Goal: Task Accomplishment & Management: Manage account settings

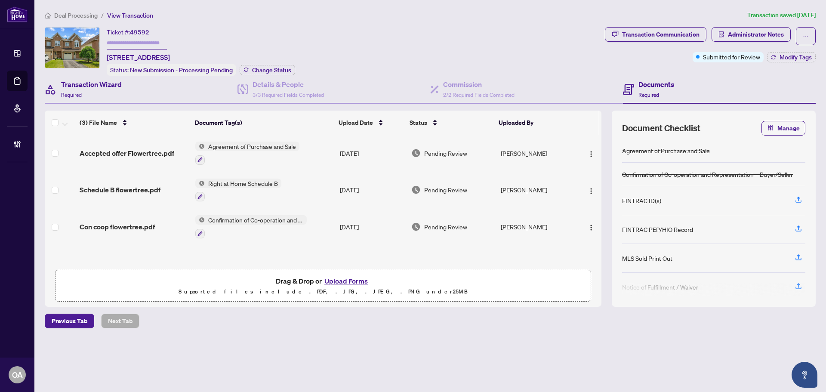
click at [182, 88] on div "Transaction Wizard Required" at bounding box center [141, 90] width 193 height 28
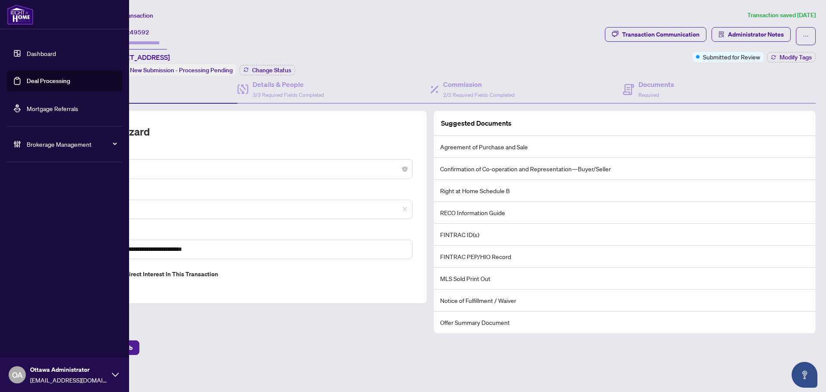
click at [29, 80] on link "Deal Processing" at bounding box center [48, 81] width 43 height 8
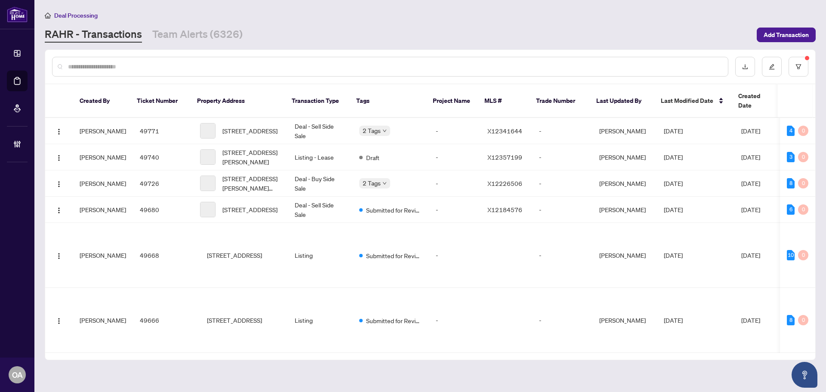
click at [225, 67] on input "text" at bounding box center [394, 66] width 653 height 9
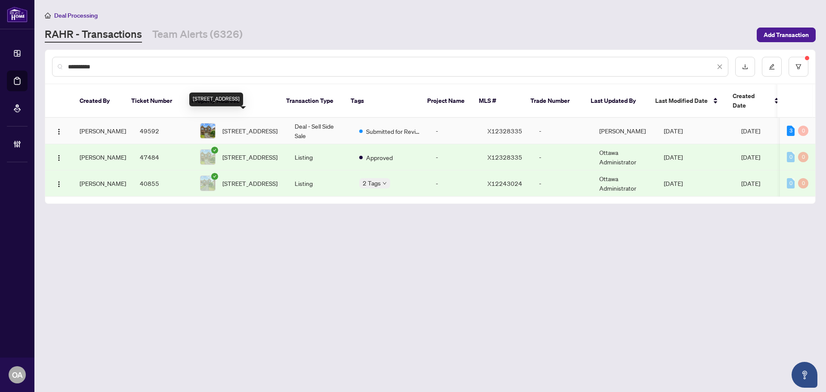
type input "**********"
click at [250, 126] on span "77 Flowertree Cres, Ottawa, Ontario K2M 2R7, Canada" at bounding box center [249, 130] width 55 height 9
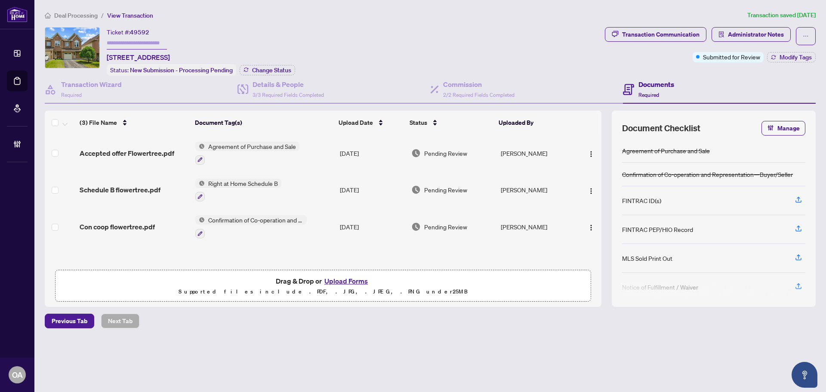
scroll to position [0, 0]
click at [88, 82] on h4 "Transaction Wizard" at bounding box center [91, 84] width 61 height 10
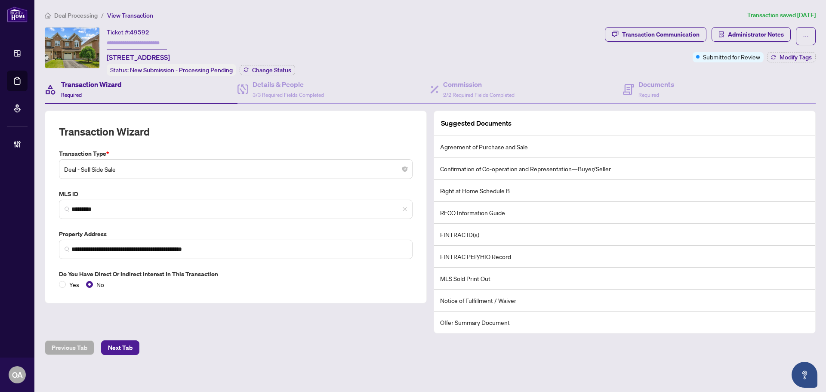
click at [89, 87] on h4 "Transaction Wizard" at bounding box center [91, 84] width 61 height 10
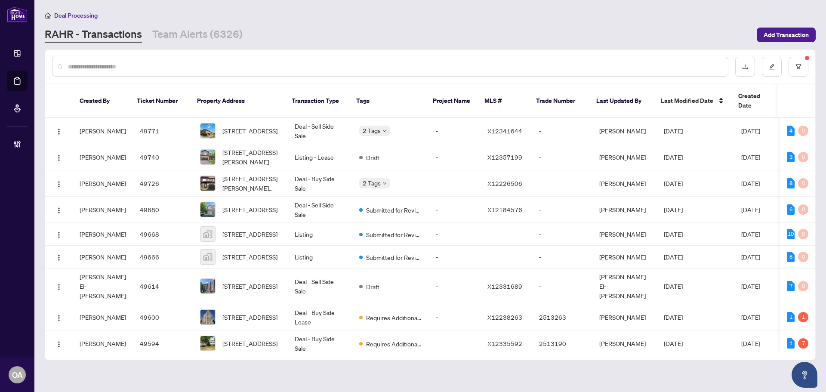
click at [271, 66] on input "text" at bounding box center [394, 66] width 653 height 9
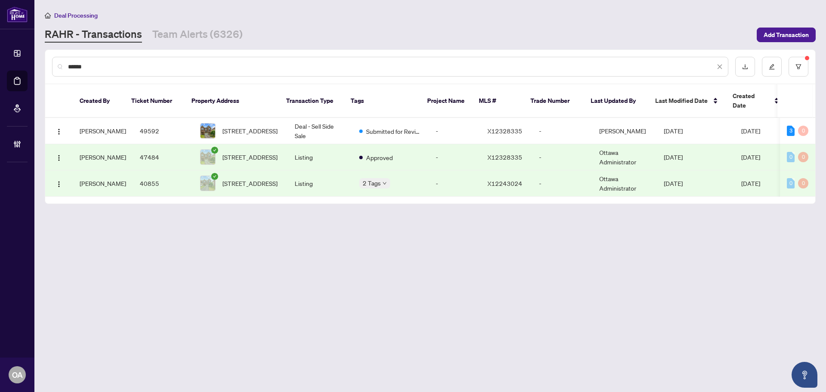
type input "******"
click at [370, 175] on span "Approved" at bounding box center [379, 177] width 27 height 9
click at [324, 173] on td "Listing" at bounding box center [320, 183] width 65 height 26
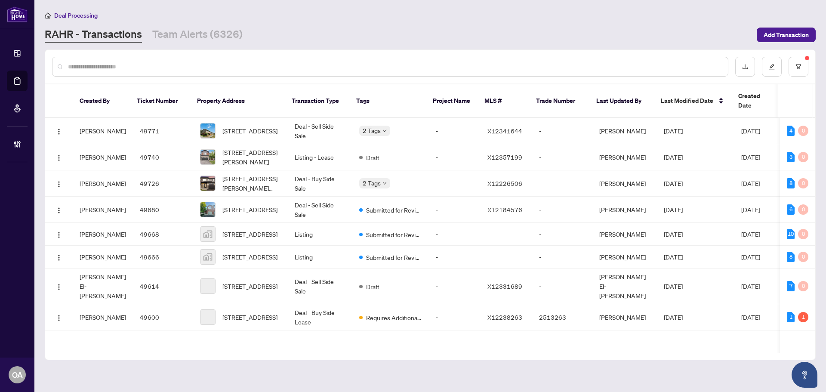
click at [287, 66] on input "text" at bounding box center [394, 66] width 653 height 9
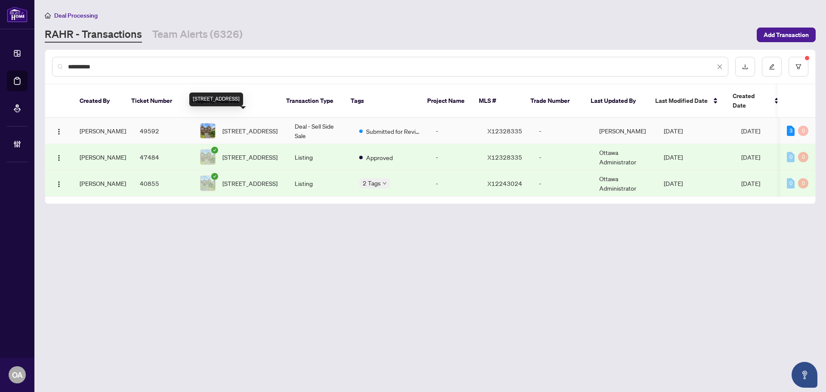
type input "**********"
click at [245, 126] on span "77 Flowertree Cres, Ottawa, Ontario K2M 2R7, Canada" at bounding box center [249, 130] width 55 height 9
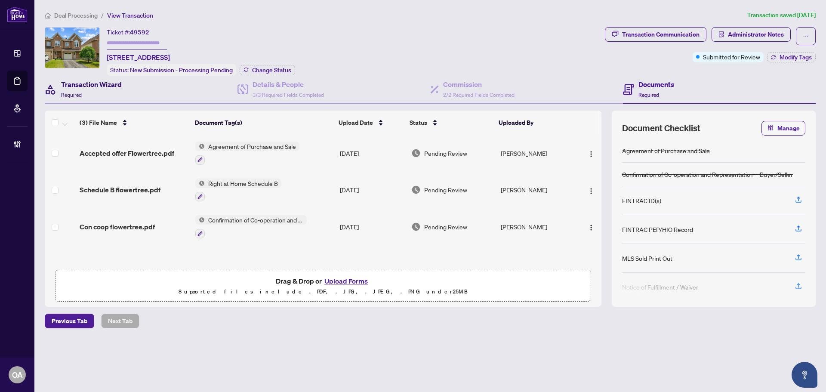
click at [86, 83] on h4 "Transaction Wizard" at bounding box center [91, 84] width 61 height 10
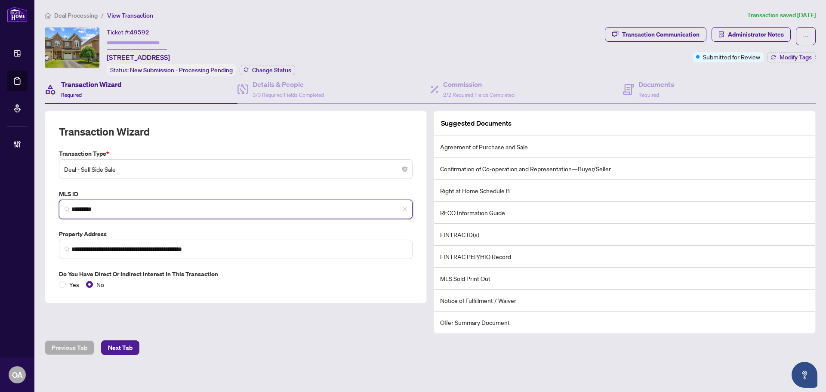
drag, startPoint x: 104, startPoint y: 208, endPoint x: 68, endPoint y: 206, distance: 36.6
click at [68, 206] on span "*********" at bounding box center [236, 209] width 354 height 19
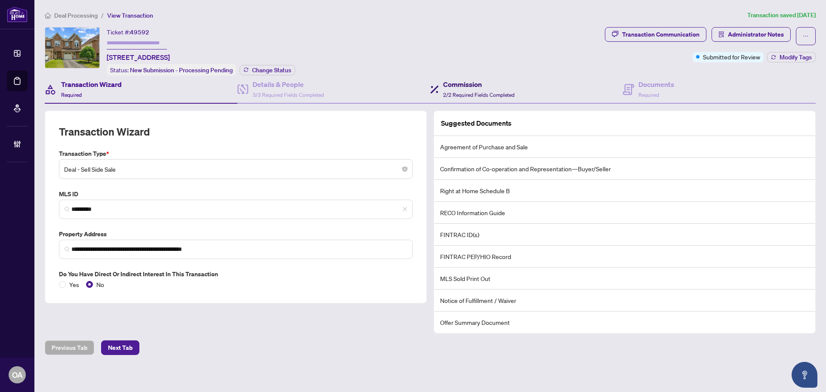
drag, startPoint x: 459, startPoint y: 89, endPoint x: 359, endPoint y: 82, distance: 100.5
click at [459, 89] on div "Commission 2/2 Required Fields Completed" at bounding box center [478, 89] width 71 height 20
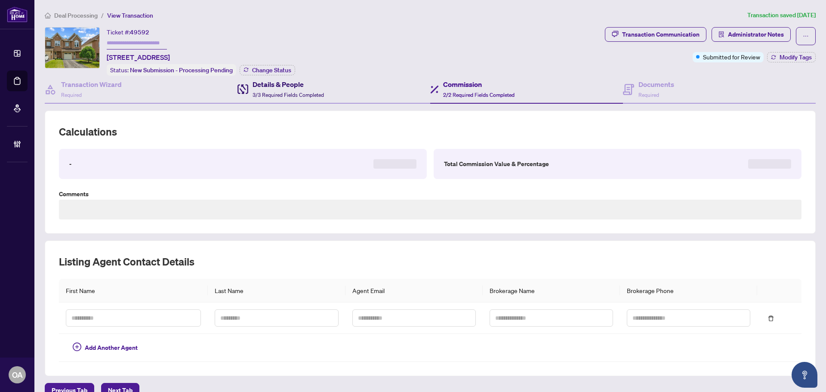
click at [307, 81] on h4 "Details & People" at bounding box center [288, 84] width 71 height 10
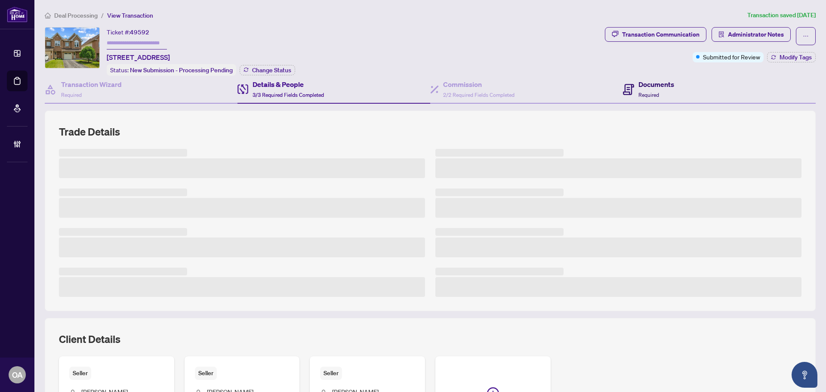
drag, startPoint x: 652, startPoint y: 86, endPoint x: 649, endPoint y: 91, distance: 6.0
click at [651, 89] on div "Documents Required" at bounding box center [656, 89] width 36 height 20
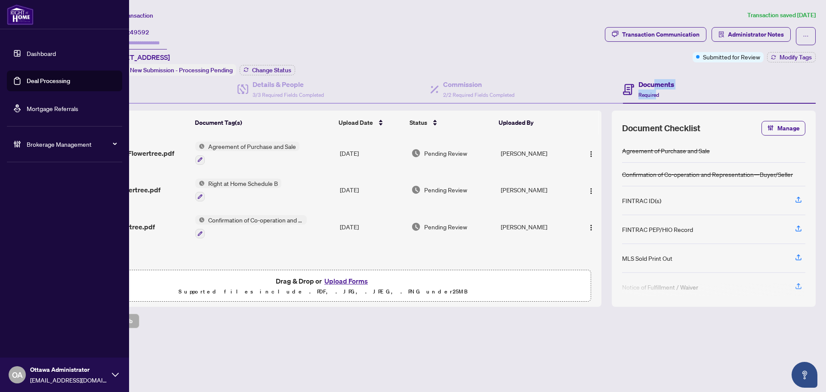
click at [27, 82] on link "Deal Processing" at bounding box center [48, 81] width 43 height 8
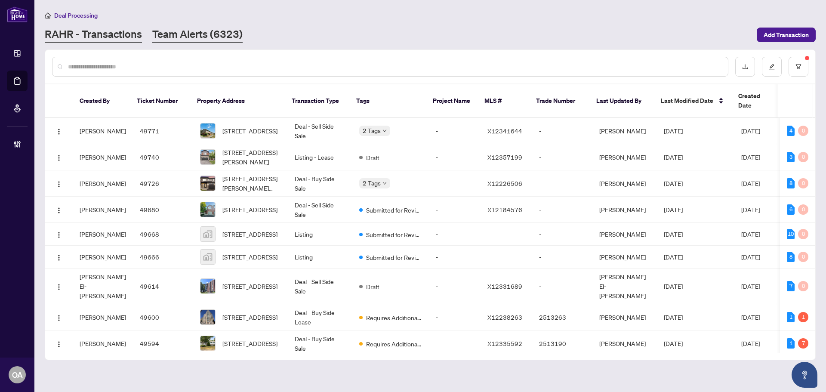
click at [186, 37] on link "Team Alerts (6323)" at bounding box center [197, 34] width 90 height 15
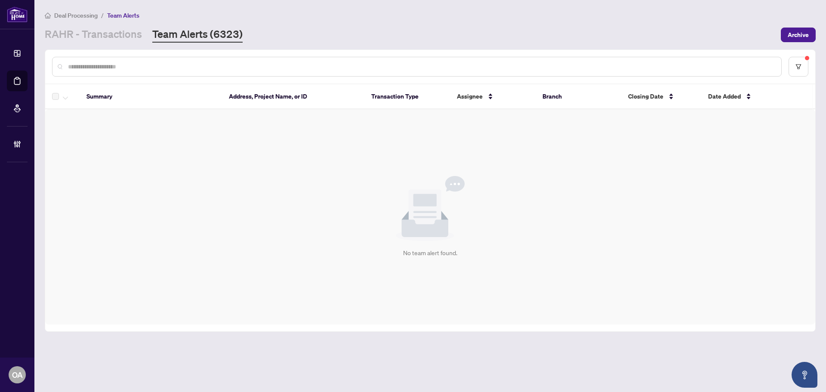
click at [332, 65] on input "text" at bounding box center [421, 66] width 706 height 9
click at [192, 75] on div at bounding box center [417, 67] width 730 height 20
click at [196, 68] on input "text" at bounding box center [421, 66] width 706 height 9
click at [794, 66] on button "button" at bounding box center [798, 67] width 20 height 20
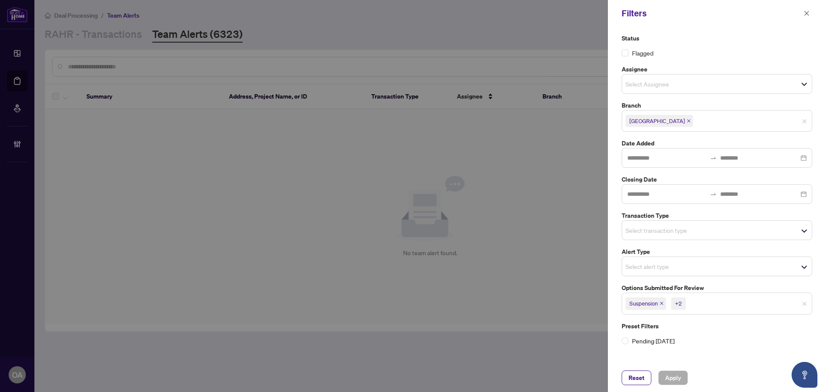
click at [663, 304] on icon "close" at bounding box center [661, 303] width 4 height 4
click at [665, 302] on icon "close" at bounding box center [664, 303] width 4 height 4
click at [671, 301] on span "Mutual Release" at bounding box center [649, 303] width 49 height 12
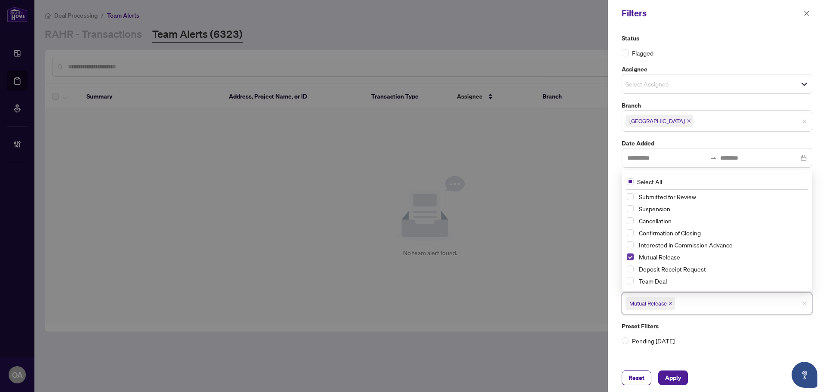
click at [630, 258] on span "Select Mutual Release" at bounding box center [630, 256] width 7 height 7
click at [632, 209] on span "Select Suspension" at bounding box center [630, 208] width 7 height 7
click at [630, 219] on span "Select Cancellation" at bounding box center [630, 220] width 7 height 7
click at [628, 256] on span "Select Mutual Release" at bounding box center [630, 256] width 7 height 7
click at [716, 344] on label "Pending Today" at bounding box center [717, 340] width 191 height 9
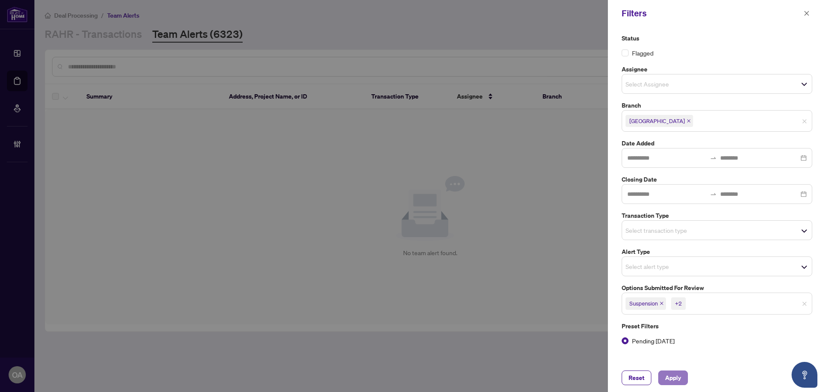
click at [675, 378] on span "Apply" at bounding box center [673, 378] width 16 height 14
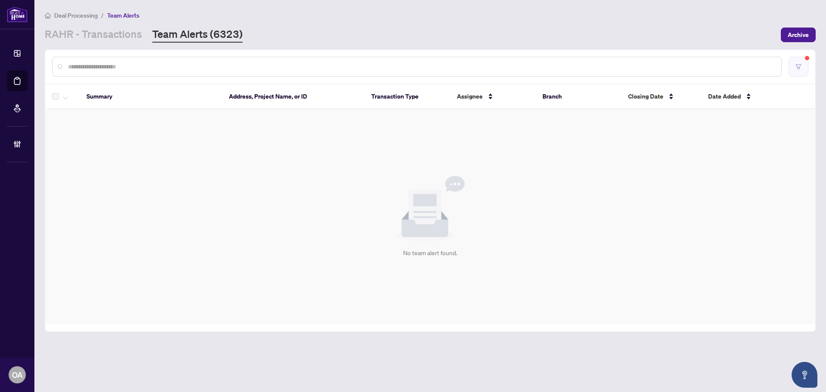
click at [793, 67] on button "button" at bounding box center [798, 67] width 20 height 20
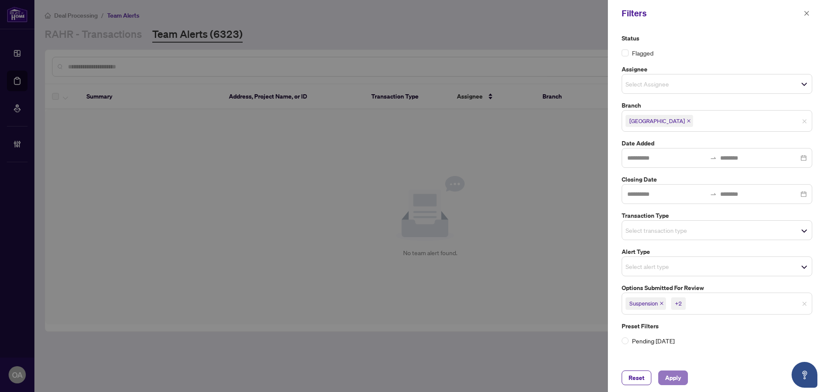
click at [679, 373] on span "Apply" at bounding box center [673, 378] width 16 height 14
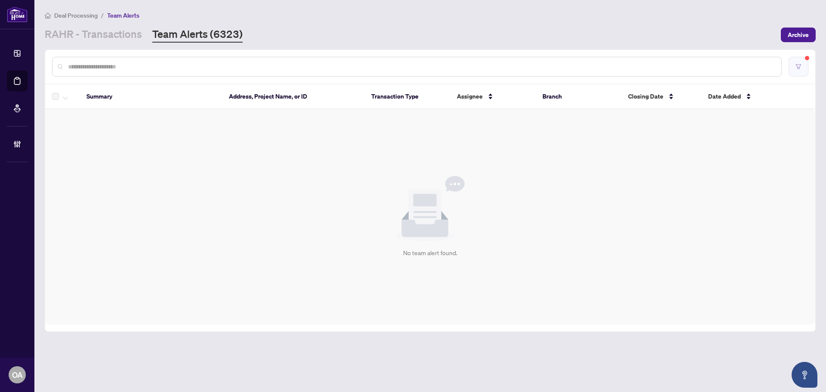
click at [793, 73] on button "button" at bounding box center [798, 67] width 20 height 20
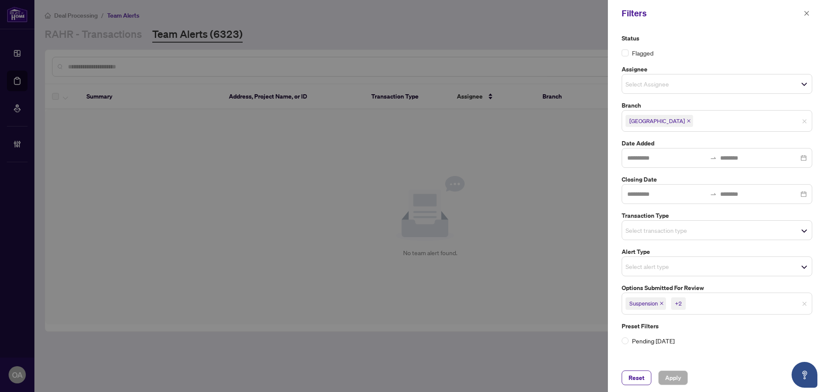
click at [662, 303] on icon "close" at bounding box center [661, 303] width 3 height 3
click at [662, 303] on icon "close" at bounding box center [664, 303] width 4 height 4
click at [672, 300] on span "Mutual Release" at bounding box center [649, 303] width 49 height 12
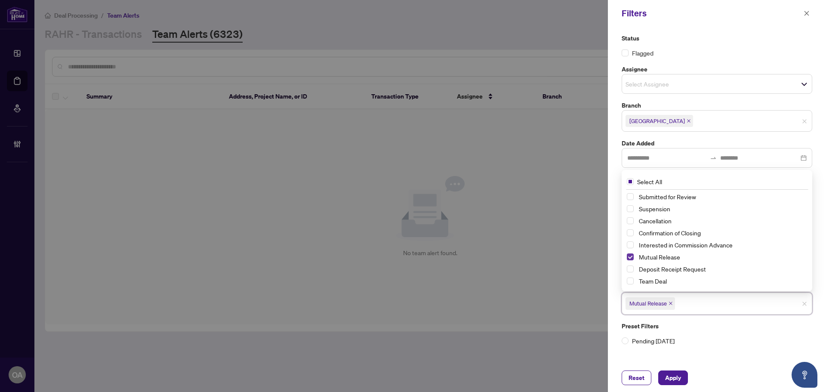
drag, startPoint x: 631, startPoint y: 254, endPoint x: 694, endPoint y: 307, distance: 82.1
click at [631, 255] on span "Select Mutual Release" at bounding box center [630, 256] width 7 height 7
click at [691, 334] on label "Pending Today" at bounding box center [717, 338] width 191 height 9
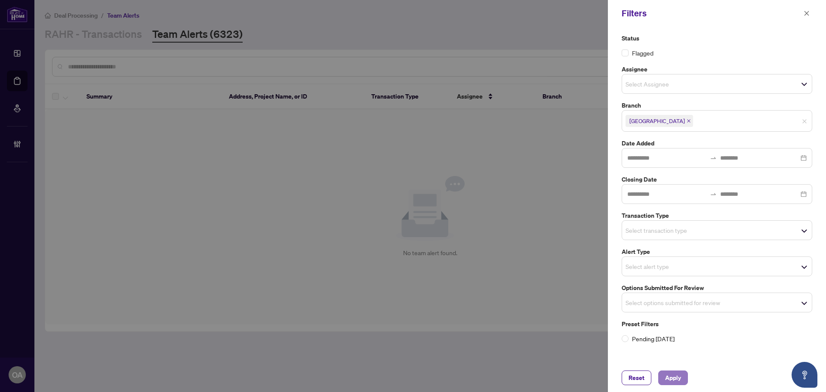
drag, startPoint x: 673, startPoint y: 374, endPoint x: 740, endPoint y: 327, distance: 81.5
click at [674, 374] on span "Apply" at bounding box center [673, 378] width 16 height 14
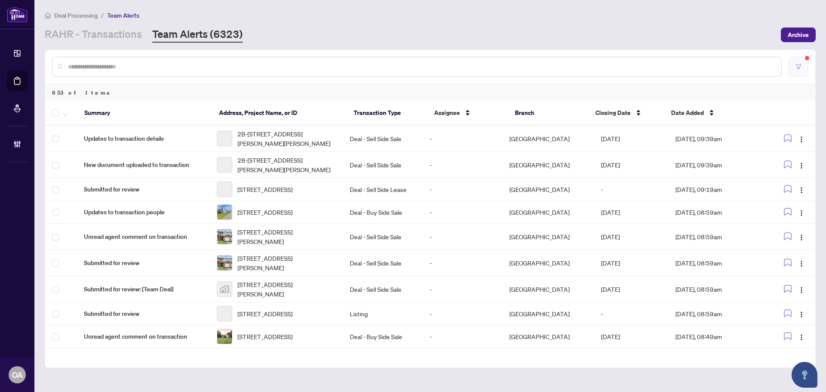
click at [793, 64] on button "button" at bounding box center [798, 67] width 20 height 20
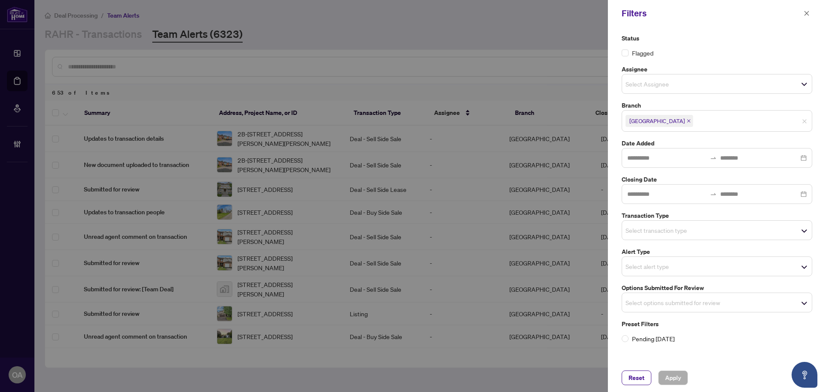
click at [629, 229] on input "search" at bounding box center [655, 230] width 60 height 10
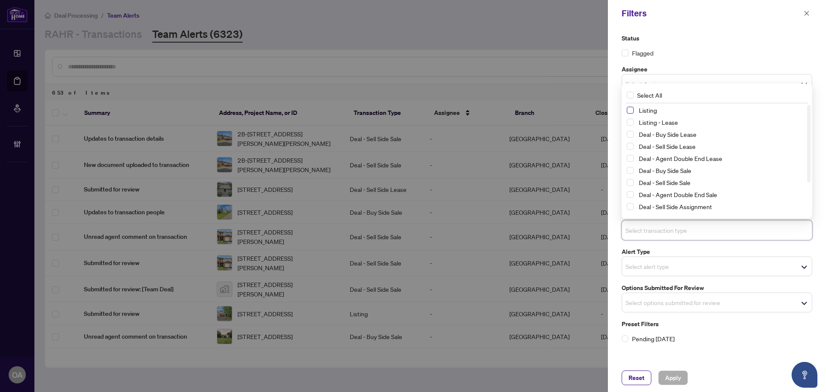
click at [630, 110] on span "Select Listing" at bounding box center [630, 110] width 7 height 7
click at [629, 126] on span "Select Listing - Lease" at bounding box center [630, 122] width 7 height 7
click at [674, 376] on span "Apply" at bounding box center [673, 378] width 16 height 14
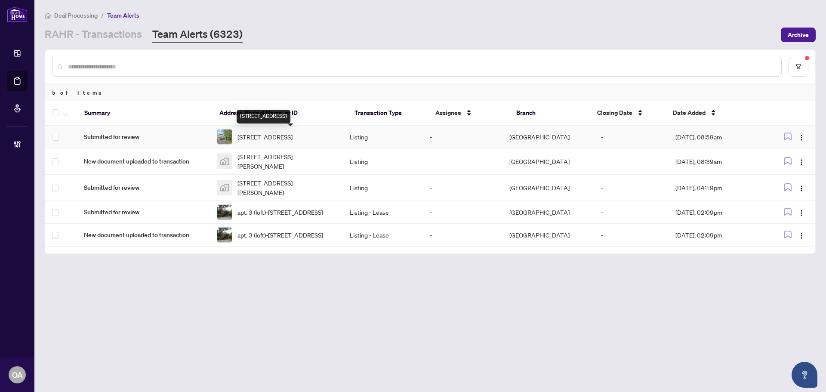
click at [293, 142] on span "3727 Mountain Meadows Cres, Gloucester, Ontario K1V 1V7, Canada" at bounding box center [264, 136] width 55 height 9
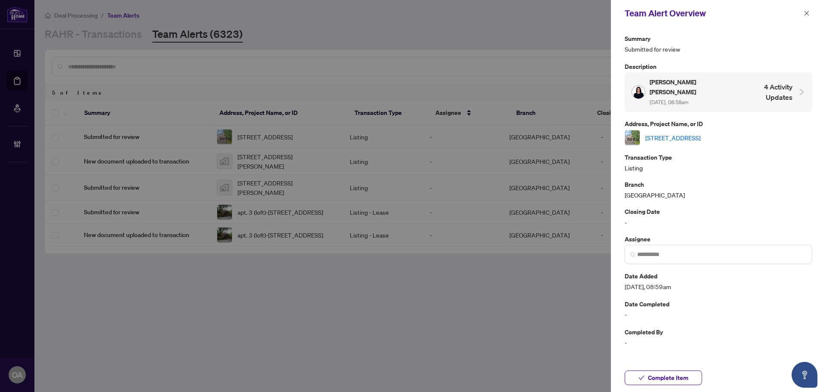
click at [678, 133] on link "3727 Mountain Meadows Cres, Gloucester, Ontario K1V 1V7, Canada" at bounding box center [672, 137] width 55 height 9
click at [807, 13] on icon "close" at bounding box center [807, 13] width 6 height 6
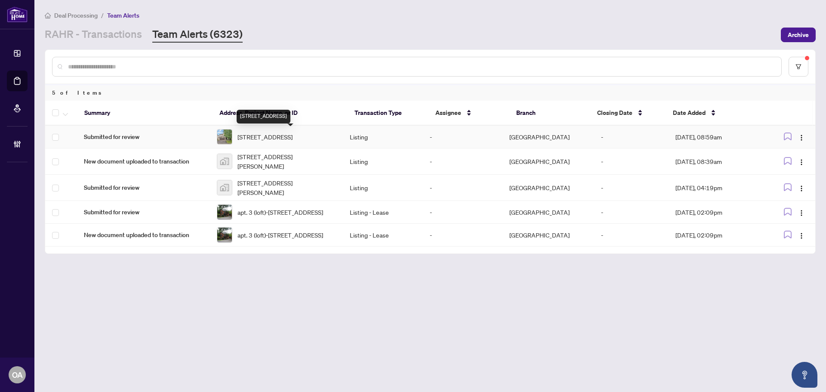
click at [293, 137] on span "3727 Mountain Meadows Cres, Gloucester, Ontario K1V 1V7, Canada" at bounding box center [264, 136] width 55 height 9
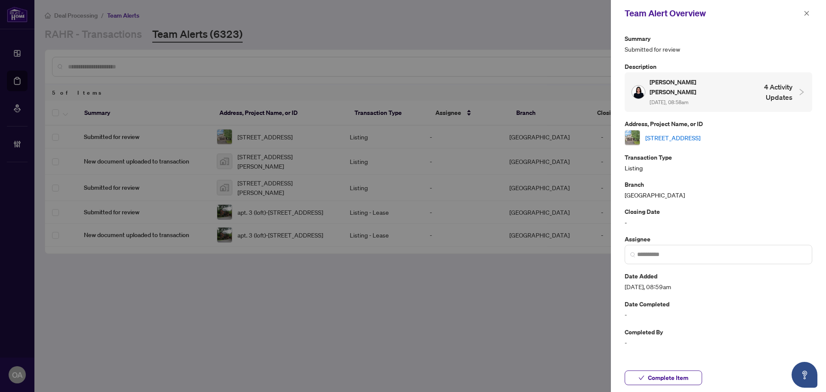
click at [677, 133] on link "3727 Mountain Meadows Cres, Gloucester, Ontario K1V 1V7, Canada" at bounding box center [672, 137] width 55 height 9
click at [809, 11] on icon "close" at bounding box center [807, 13] width 6 height 6
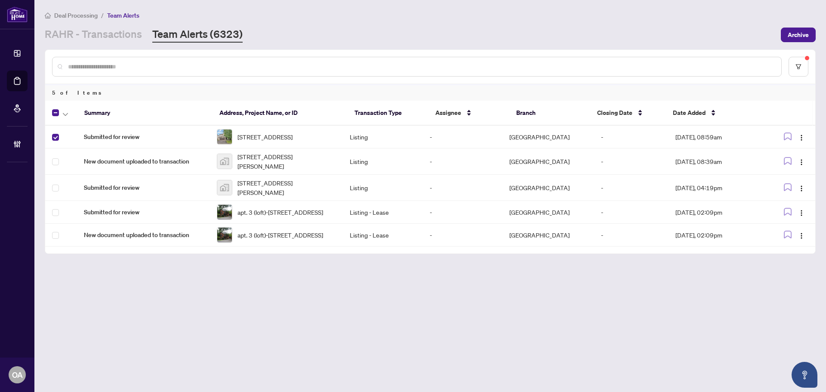
click at [67, 117] on span "button" at bounding box center [65, 112] width 5 height 9
click at [101, 181] on span "Complete Item" at bounding box center [95, 182] width 54 height 9
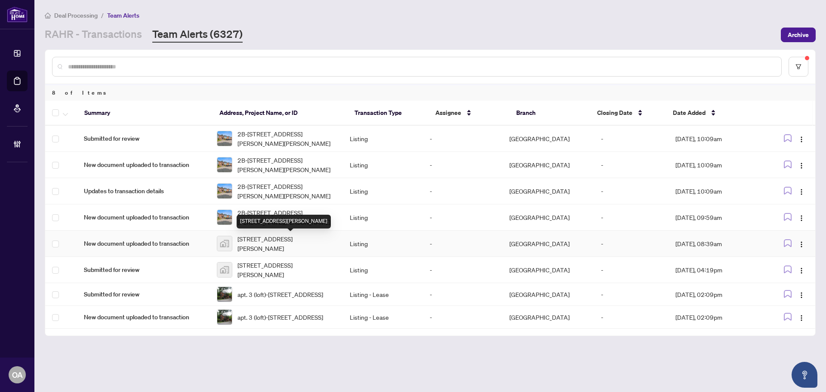
click at [275, 246] on span "144 Sandra Crescent, Rockland, ON, Canada" at bounding box center [286, 243] width 99 height 19
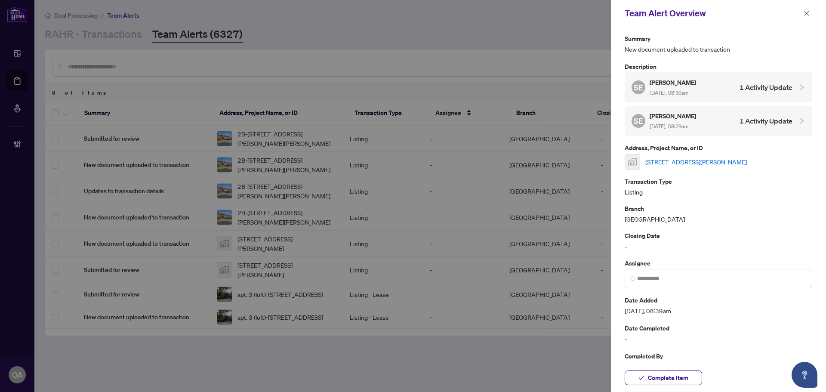
click at [695, 160] on link "144 Sandra Crescent, Rockland, ON, Canada" at bounding box center [696, 161] width 102 height 9
click at [807, 11] on icon "close" at bounding box center [807, 13] width 6 height 6
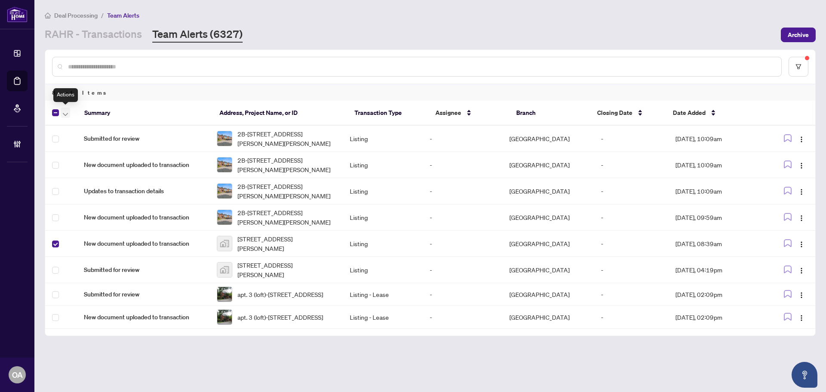
click at [67, 115] on icon "button" at bounding box center [65, 114] width 5 height 3
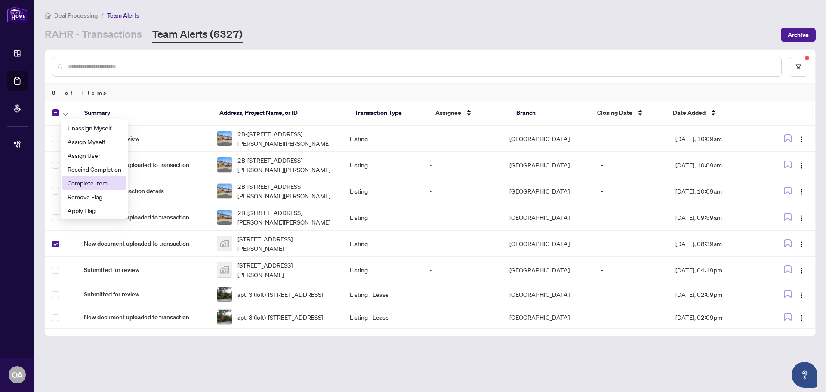
click at [78, 182] on span "Complete Item" at bounding box center [95, 182] width 54 height 9
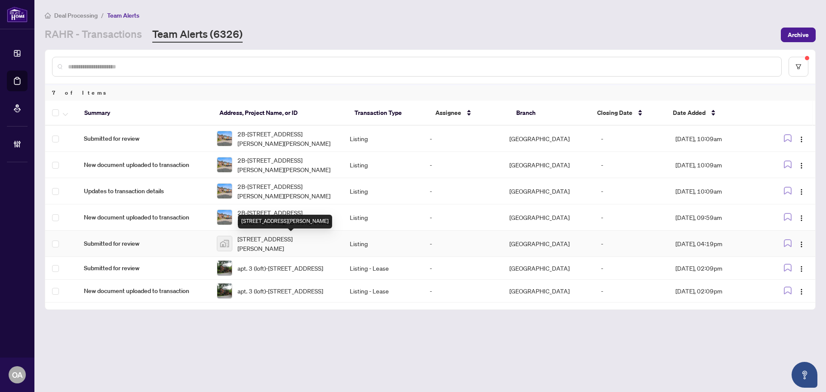
click at [273, 239] on span "47 Mac Beattie Drive, Arnprior, ON, Canada" at bounding box center [286, 243] width 99 height 19
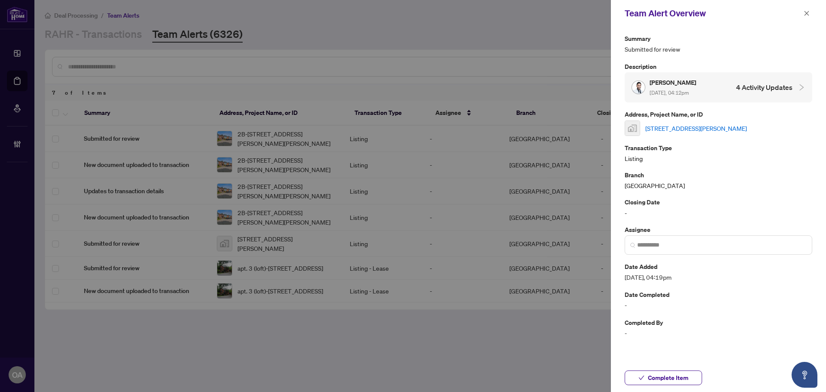
click at [700, 129] on link "47 Mac Beattie Drive, Arnprior, ON, Canada" at bounding box center [696, 127] width 102 height 9
click at [808, 10] on icon "close" at bounding box center [807, 13] width 6 height 6
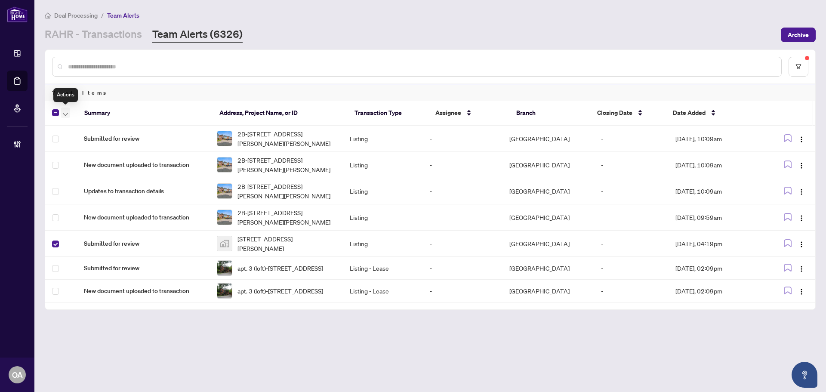
click at [66, 114] on icon "button" at bounding box center [65, 114] width 5 height 3
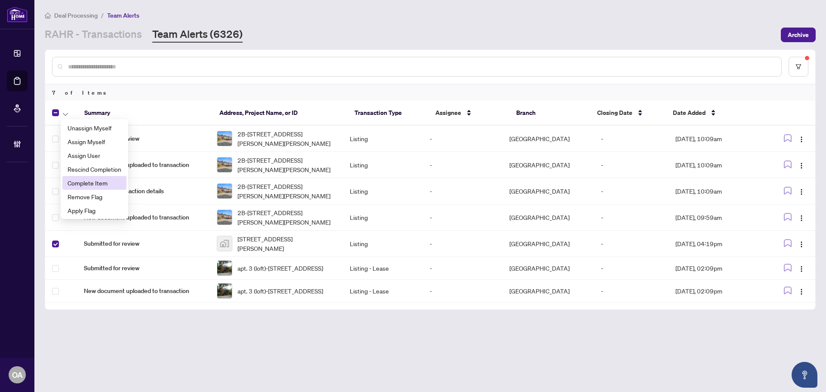
drag, startPoint x: 84, startPoint y: 183, endPoint x: 92, endPoint y: 185, distance: 7.6
click at [85, 183] on span "Complete Item" at bounding box center [95, 182] width 54 height 9
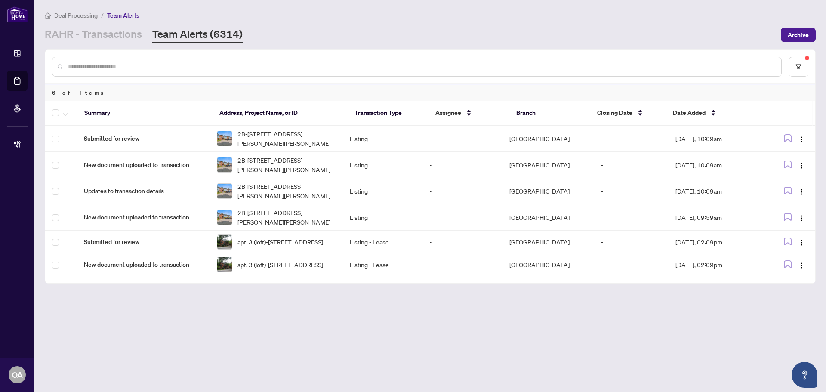
click at [292, 24] on div "Deal Processing / Team Alerts RAHR - Transactions Team Alerts (6314) Archive" at bounding box center [430, 26] width 771 height 32
click at [381, 68] on input "text" at bounding box center [421, 66] width 706 height 9
click at [262, 239] on span "apt. 3 (loft)-294 Somerset St, Ottawa, Ontario K2P 0J6, Canada" at bounding box center [280, 241] width 86 height 9
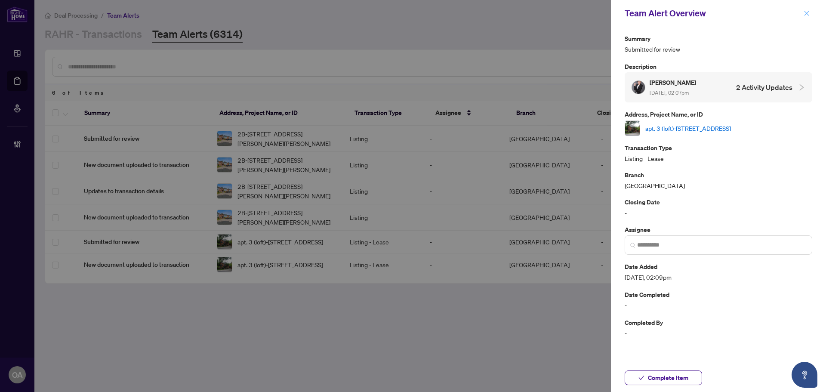
click at [805, 17] on span "button" at bounding box center [807, 13] width 6 height 14
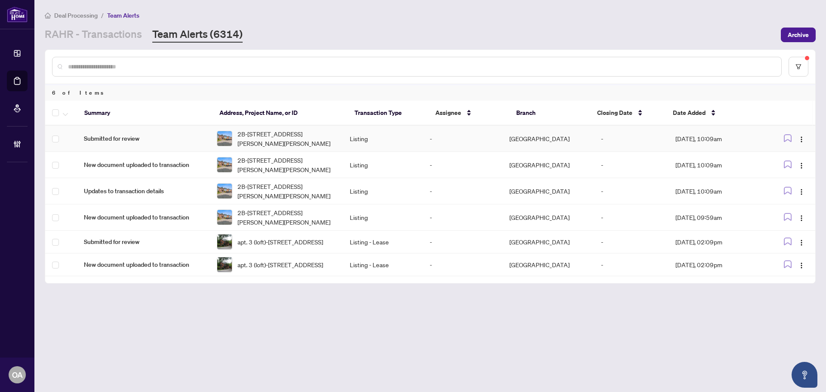
click at [273, 142] on span "2B-[STREET_ADDRESS][PERSON_NAME][PERSON_NAME]" at bounding box center [286, 138] width 99 height 19
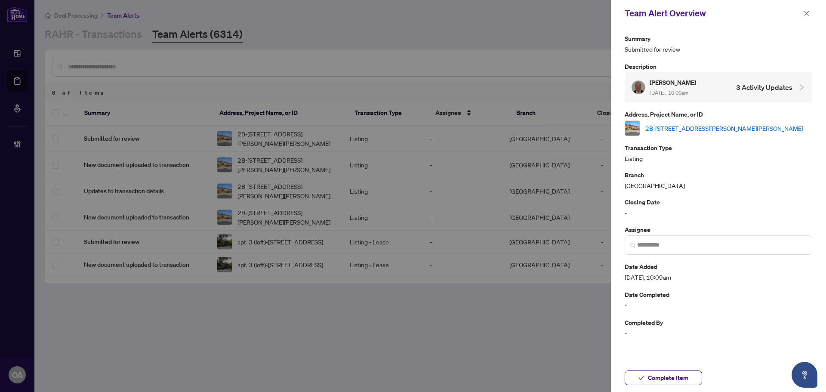
click at [663, 132] on link "2B-[STREET_ADDRESS][PERSON_NAME][PERSON_NAME]" at bounding box center [724, 127] width 158 height 9
click at [809, 12] on icon "close" at bounding box center [806, 13] width 5 height 5
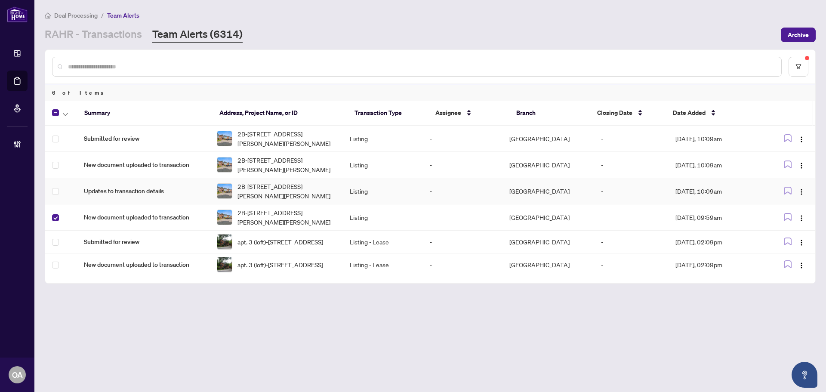
click at [52, 186] on td at bounding box center [61, 191] width 32 height 26
click at [56, 169] on label at bounding box center [55, 164] width 7 height 9
click at [57, 131] on td at bounding box center [61, 139] width 32 height 26
click at [65, 114] on icon "button" at bounding box center [65, 114] width 5 height 3
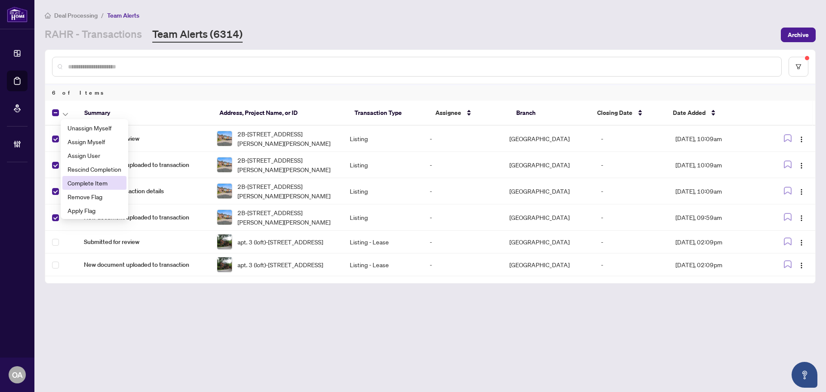
click at [74, 184] on span "Complete Item" at bounding box center [95, 182] width 54 height 9
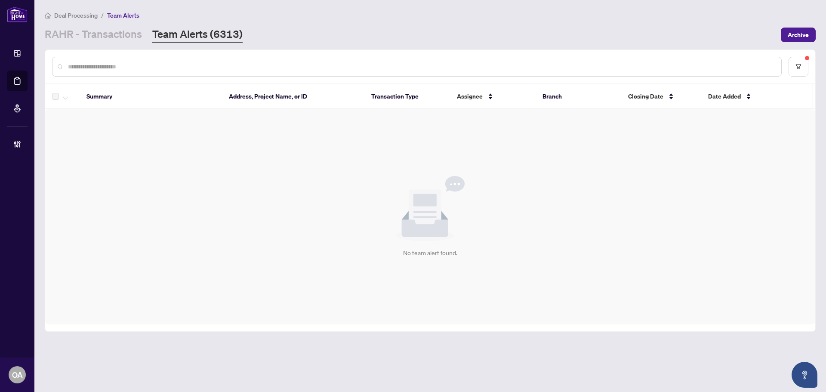
drag, startPoint x: 601, startPoint y: 284, endPoint x: 604, endPoint y: 277, distance: 7.4
click at [601, 284] on div "No team alert found." at bounding box center [430, 216] width 770 height 215
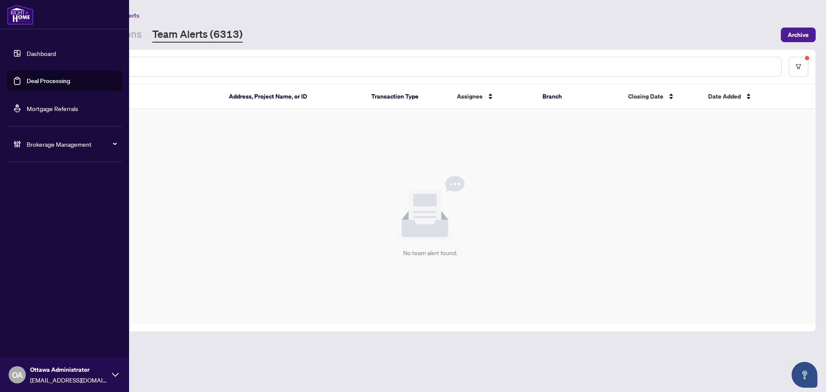
click at [19, 15] on img at bounding box center [20, 14] width 27 height 21
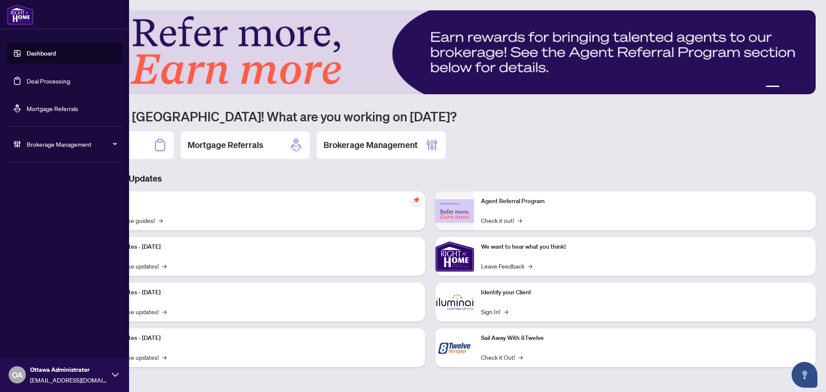
click at [112, 370] on div "OA Ottawa Administrator ottawa@rightathomerealty.com" at bounding box center [64, 374] width 129 height 34
click at [49, 338] on button "Logout" at bounding box center [64, 341] width 115 height 15
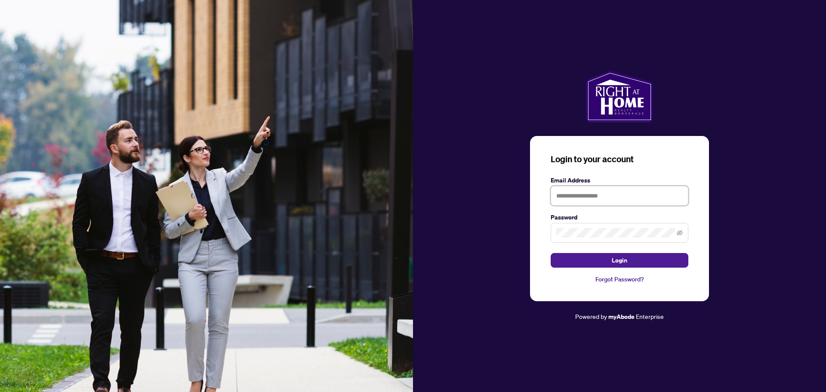
type input "**********"
click at [619, 254] on span "Login" at bounding box center [619, 260] width 15 height 14
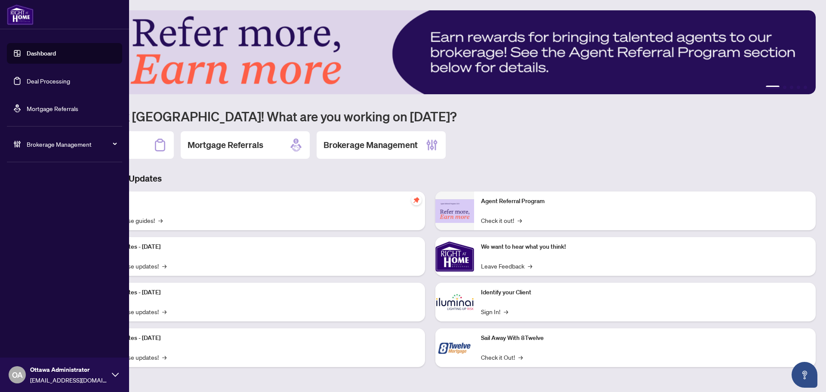
click at [73, 369] on span "Ottawa Administrator" at bounding box center [68, 369] width 77 height 9
click at [36, 340] on span "Logout" at bounding box center [34, 342] width 19 height 14
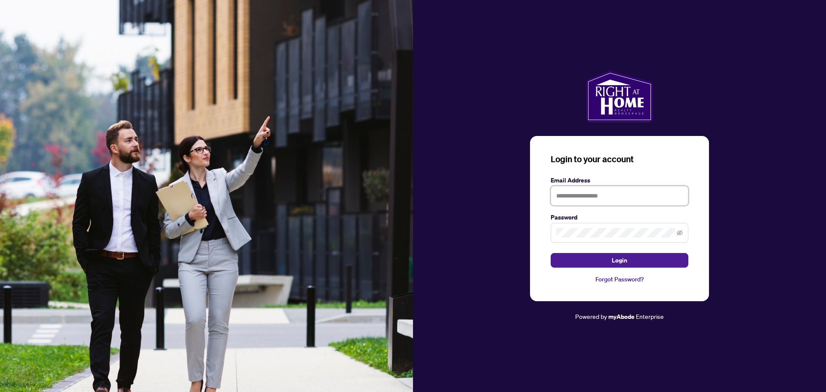
drag, startPoint x: 603, startPoint y: 194, endPoint x: 612, endPoint y: 194, distance: 9.5
click at [603, 194] on input "text" at bounding box center [620, 196] width 138 height 20
type input "**********"
click at [601, 256] on button "Login" at bounding box center [620, 260] width 138 height 15
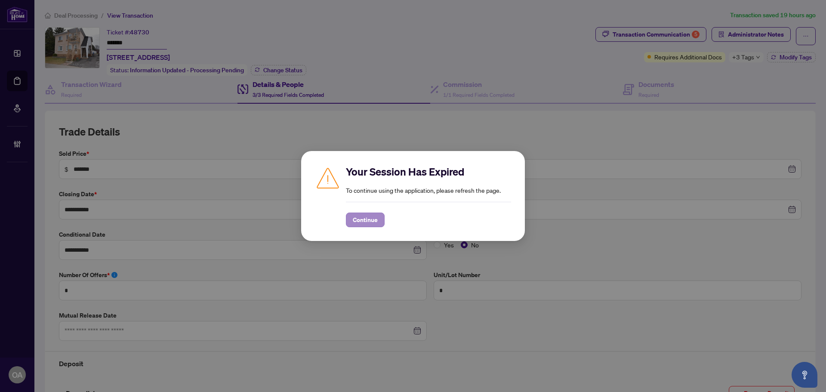
scroll to position [369, 0]
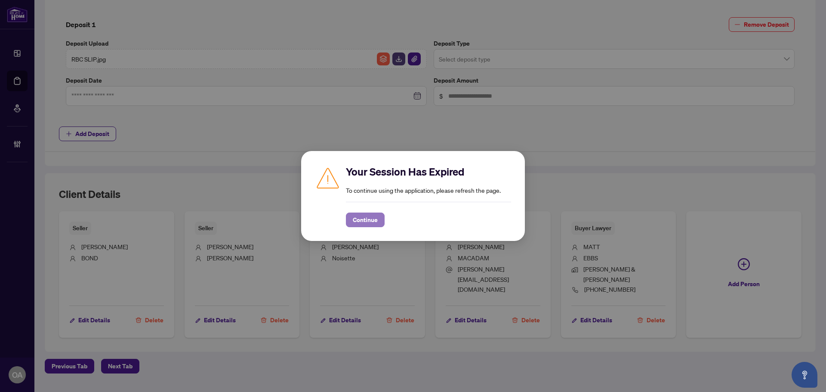
click at [373, 222] on span "Continue" at bounding box center [365, 220] width 25 height 14
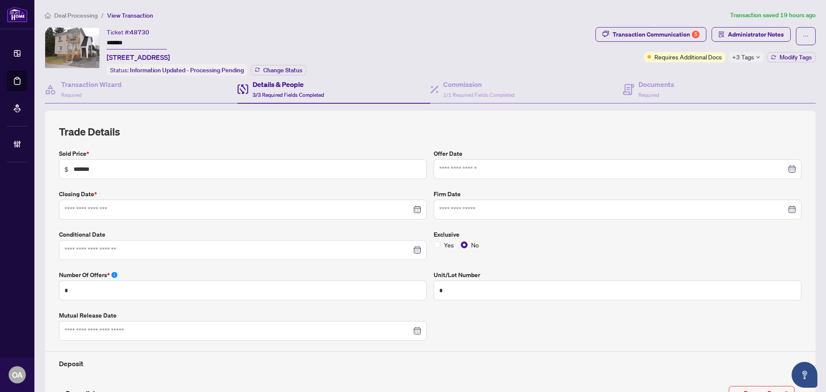
type input "**********"
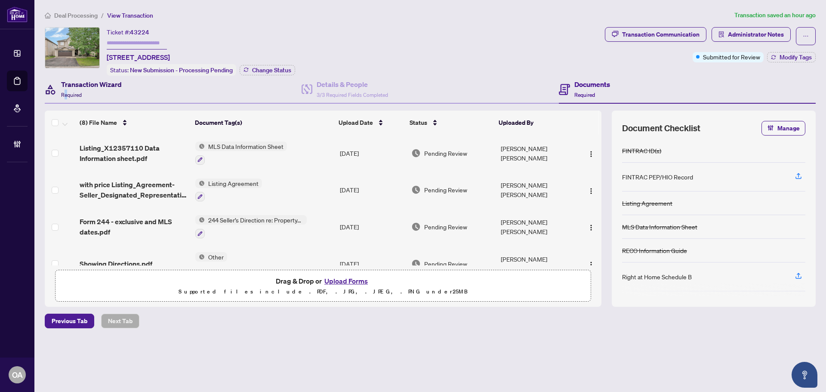
drag, startPoint x: 65, startPoint y: 92, endPoint x: 152, endPoint y: 80, distance: 87.2
click at [66, 92] on span "Required" at bounding box center [71, 95] width 21 height 6
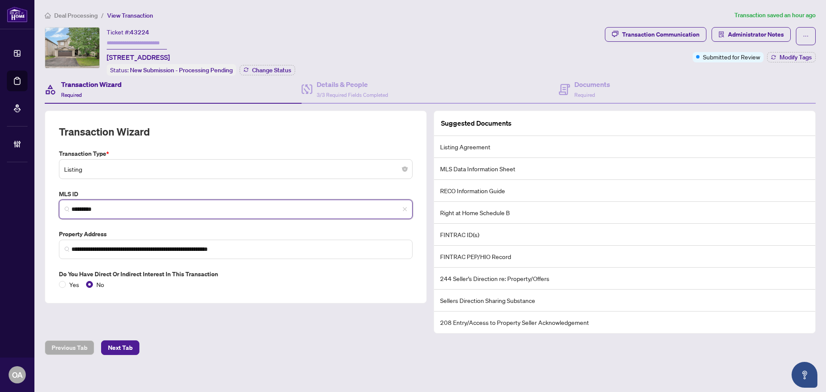
drag, startPoint x: 116, startPoint y: 206, endPoint x: 40, endPoint y: 201, distance: 76.3
click at [40, 201] on main "**********" at bounding box center [430, 196] width 792 height 392
click at [167, 205] on input "*********" at bounding box center [239, 209] width 336 height 9
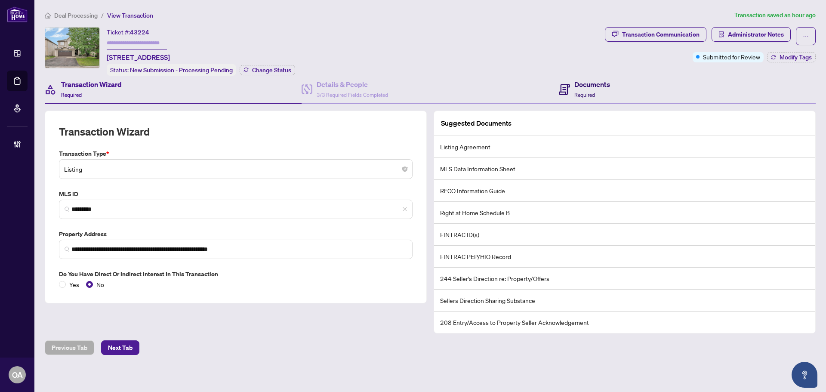
click at [574, 85] on h4 "Documents" at bounding box center [592, 84] width 36 height 10
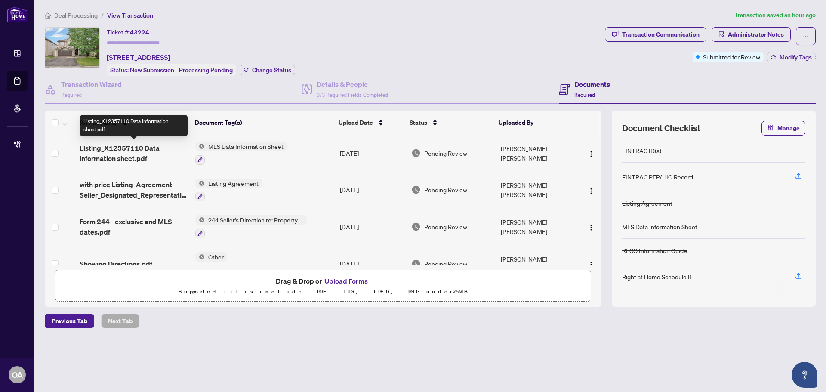
click at [123, 149] on span "Listing_X12357110 Data Information sheet.pdf" at bounding box center [134, 153] width 109 height 21
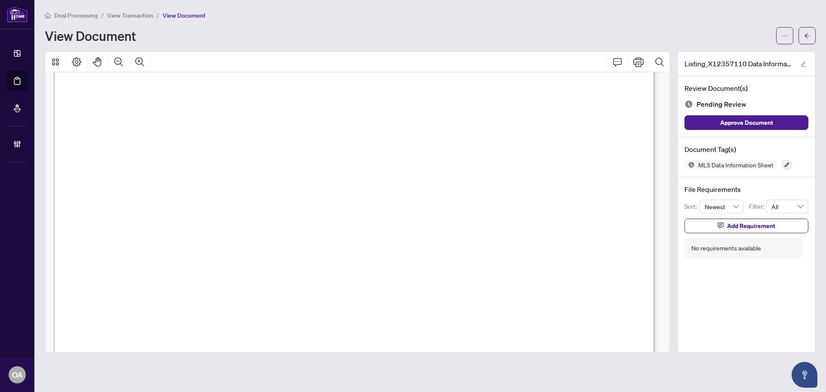
scroll to position [1204, 0]
click at [786, 164] on icon "button" at bounding box center [786, 164] width 5 height 5
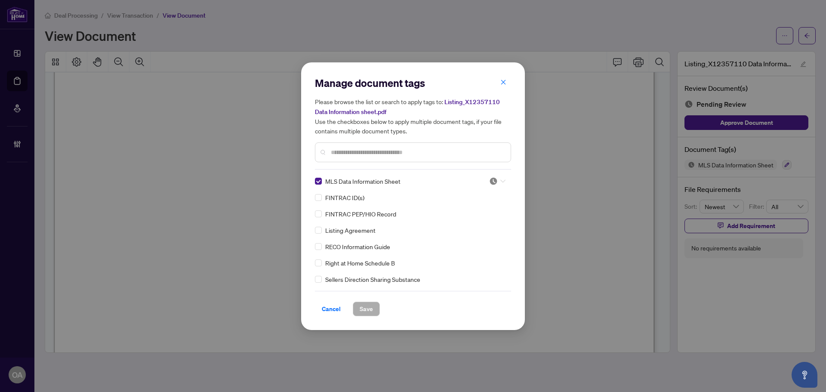
click at [500, 180] on icon at bounding box center [502, 180] width 5 height 3
click at [480, 222] on div "Approved" at bounding box center [468, 222] width 55 height 9
click at [363, 307] on span "Save" at bounding box center [366, 309] width 13 height 14
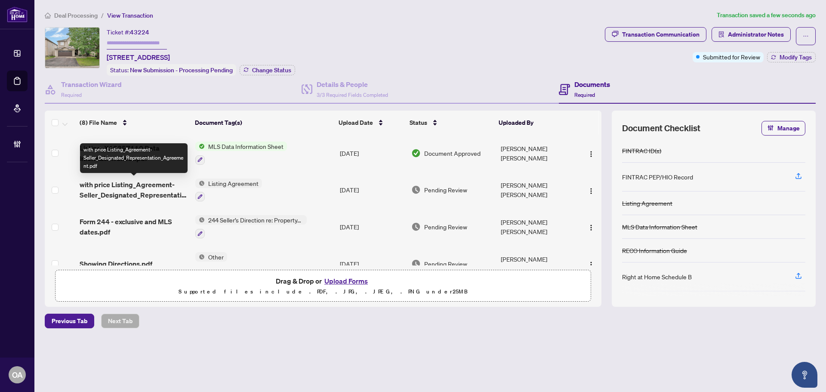
click at [143, 188] on span "with price Listing_Agreement-Seller_Designated_Representation_Agreement.pdf" at bounding box center [134, 189] width 109 height 21
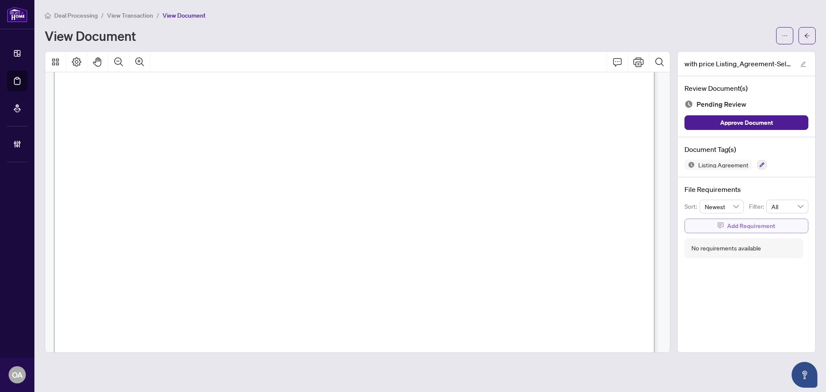
scroll to position [2735, 0]
click at [762, 166] on icon "button" at bounding box center [761, 164] width 5 height 5
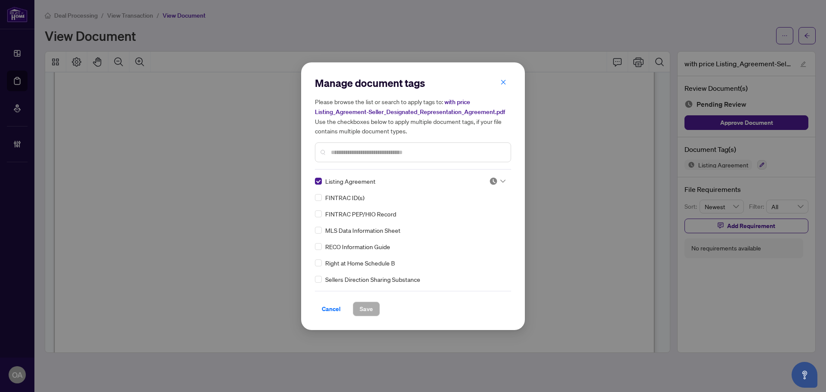
click at [500, 179] on icon at bounding box center [502, 180] width 5 height 3
click at [470, 224] on div "Approved" at bounding box center [468, 222] width 55 height 9
click at [368, 308] on span "Save" at bounding box center [366, 309] width 13 height 14
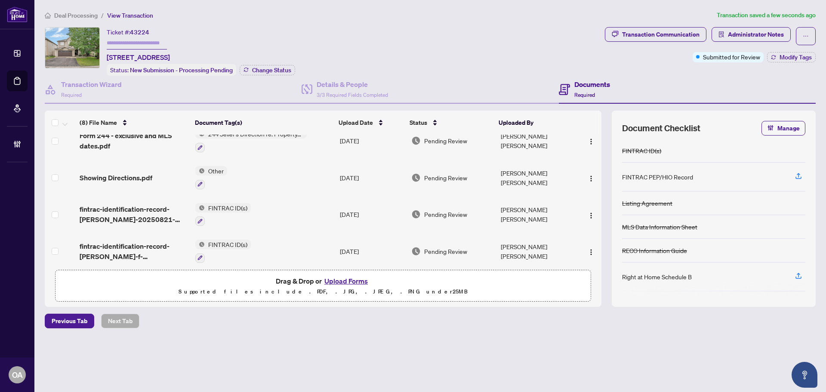
scroll to position [43, 0]
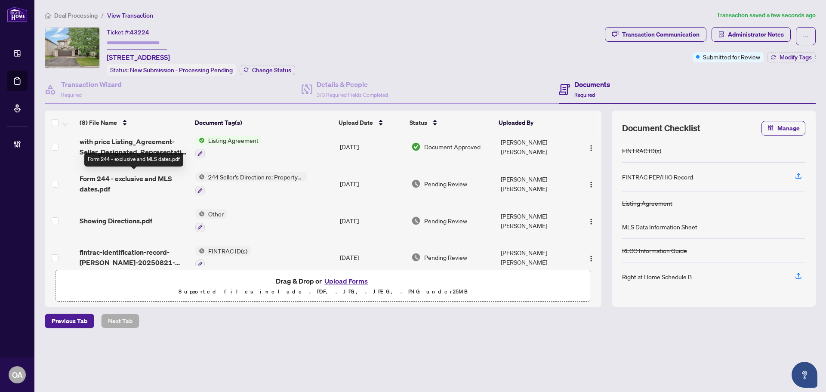
click at [138, 178] on span "Form 244 - exclusive and MLS dates.pdf" at bounding box center [134, 183] width 109 height 21
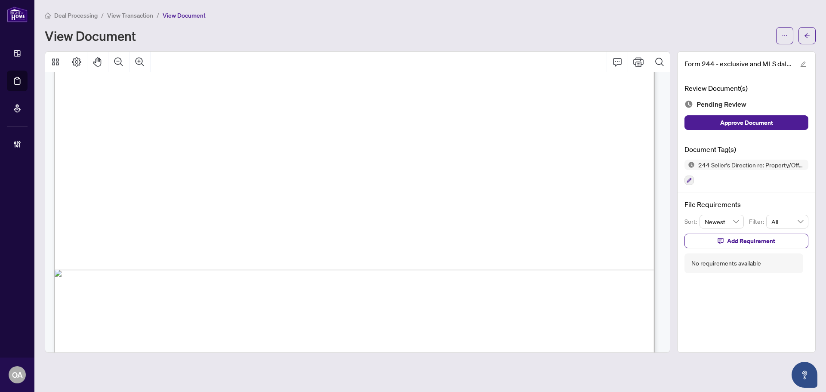
scroll to position [515, 0]
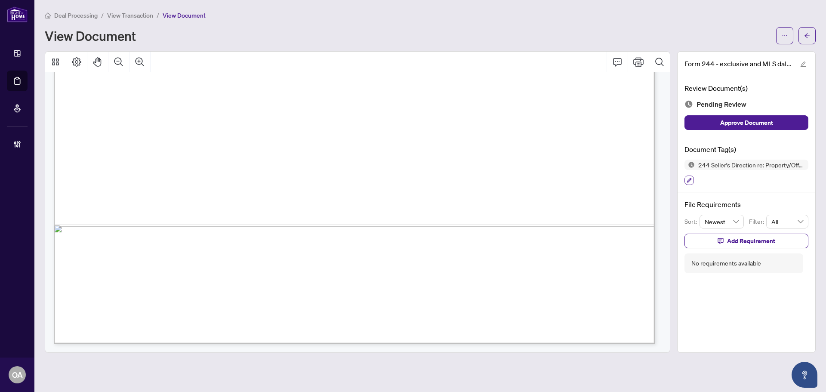
click at [691, 178] on icon "button" at bounding box center [689, 180] width 5 height 5
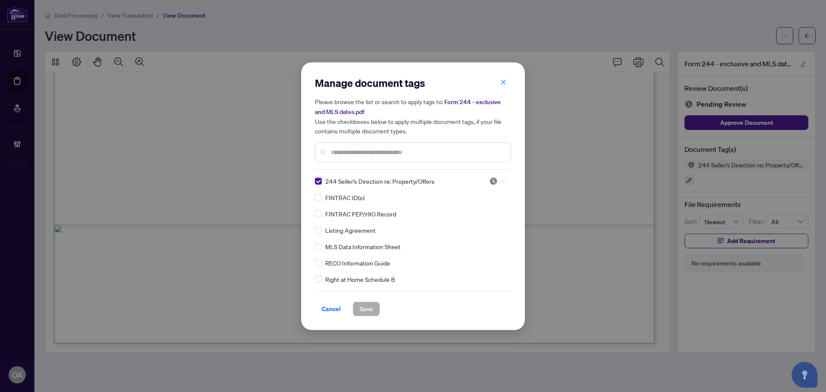
click at [495, 181] on img at bounding box center [493, 181] width 9 height 9
click at [457, 214] on div "Needs Work" at bounding box center [468, 209] width 65 height 14
click at [496, 183] on div at bounding box center [497, 181] width 16 height 9
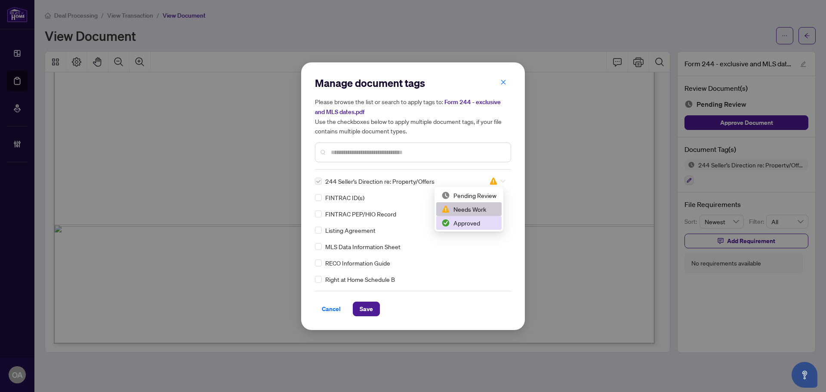
click at [465, 223] on div "Approved" at bounding box center [468, 222] width 55 height 9
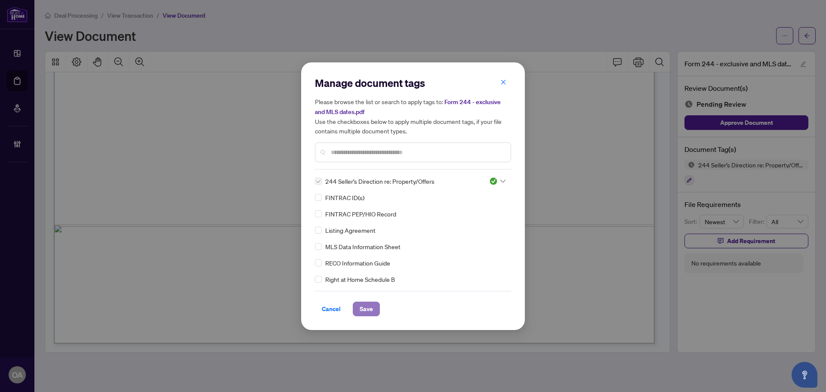
click at [367, 306] on span "Save" at bounding box center [366, 309] width 13 height 14
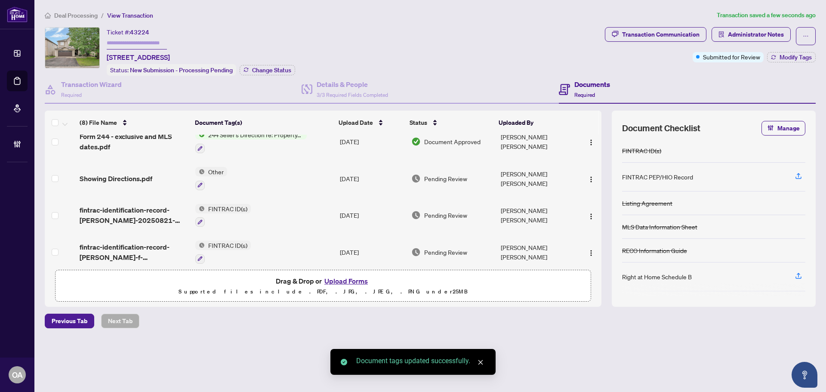
scroll to position [86, 0]
click at [129, 177] on span "Showing Directions.pdf" at bounding box center [116, 177] width 73 height 10
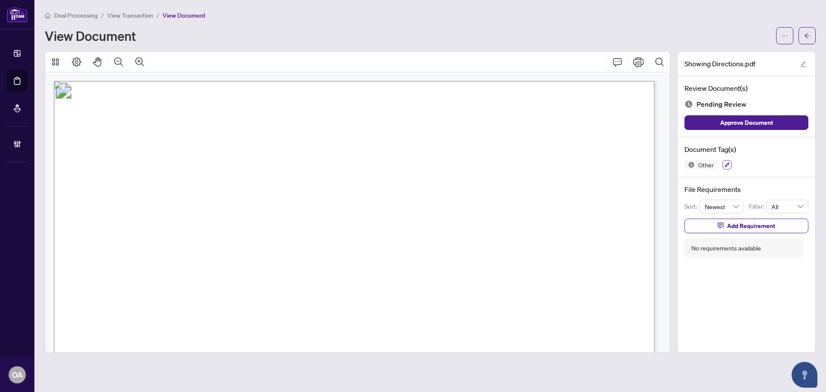
click at [726, 163] on icon "button" at bounding box center [726, 164] width 5 height 5
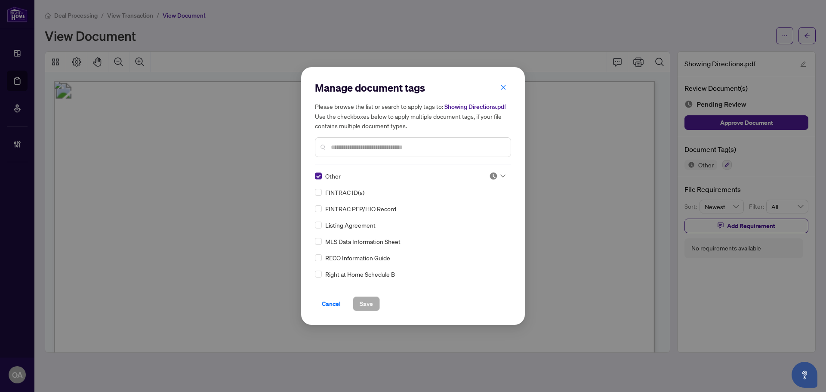
click at [500, 173] on div at bounding box center [497, 176] width 16 height 9
click at [462, 218] on div "Approved" at bounding box center [468, 217] width 55 height 9
click at [361, 299] on span "Save" at bounding box center [366, 304] width 13 height 14
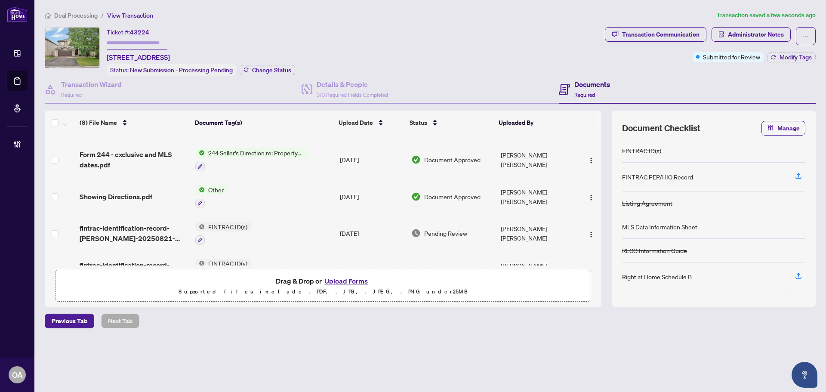
scroll to position [86, 0]
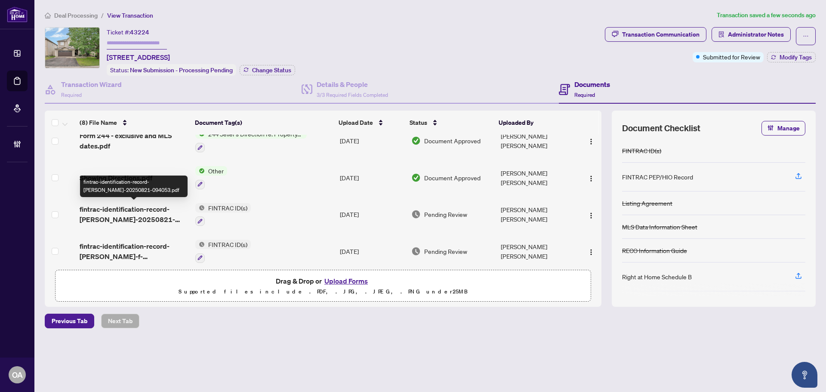
click at [113, 213] on span "fintrac-identification-record-michel-levesque-20250821-094053.pdf" at bounding box center [134, 214] width 109 height 21
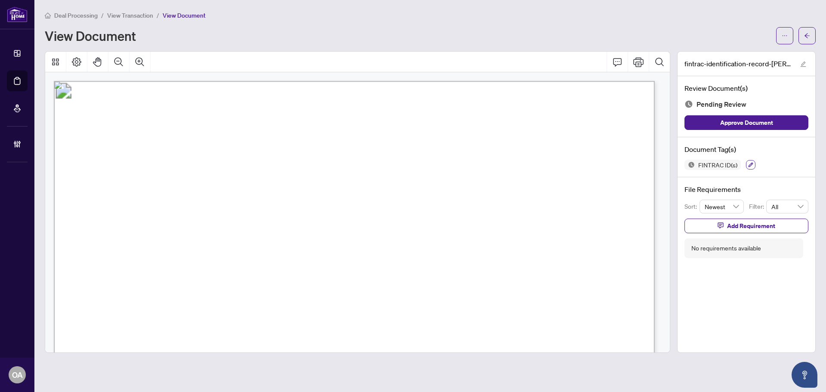
click at [749, 164] on icon "button" at bounding box center [750, 164] width 5 height 5
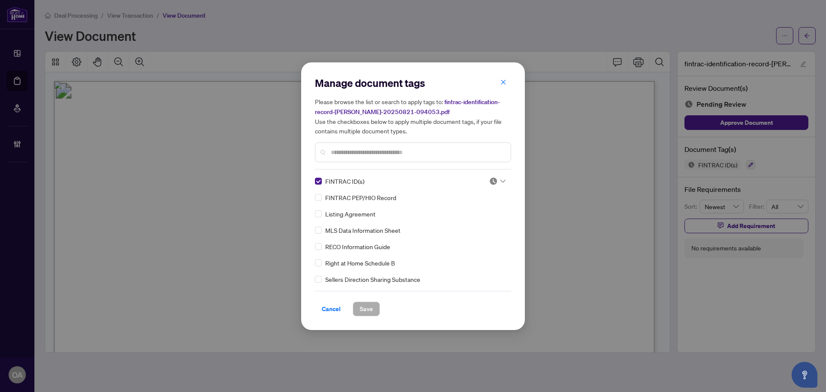
click at [496, 180] on div at bounding box center [497, 181] width 16 height 9
click at [449, 222] on img at bounding box center [445, 223] width 9 height 9
drag, startPoint x: 358, startPoint y: 307, endPoint x: 316, endPoint y: 240, distance: 79.1
click at [359, 306] on button "Save" at bounding box center [366, 309] width 27 height 15
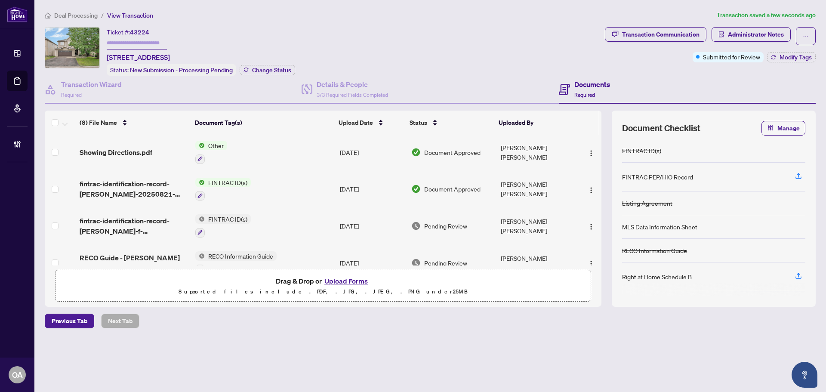
scroll to position [166, 0]
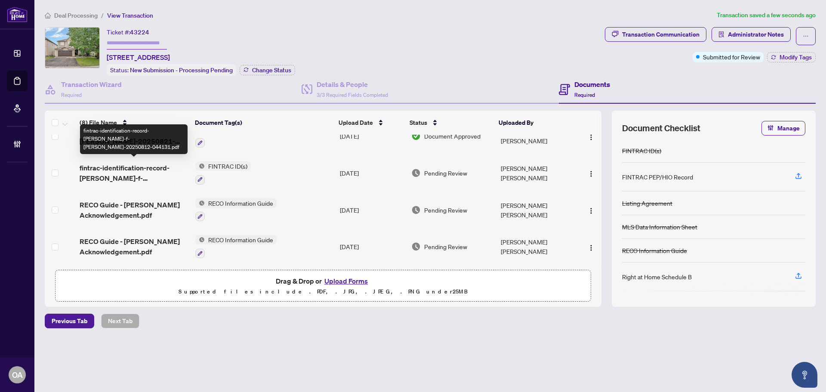
click at [160, 169] on span "fintrac-identification-record-genevieve-f-belanger-20250812-044131.pdf" at bounding box center [134, 173] width 109 height 21
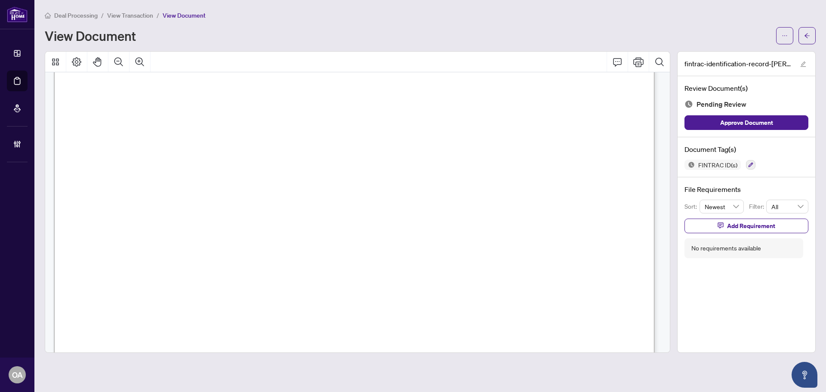
scroll to position [2495, 0]
click at [751, 164] on icon "button" at bounding box center [750, 165] width 5 height 5
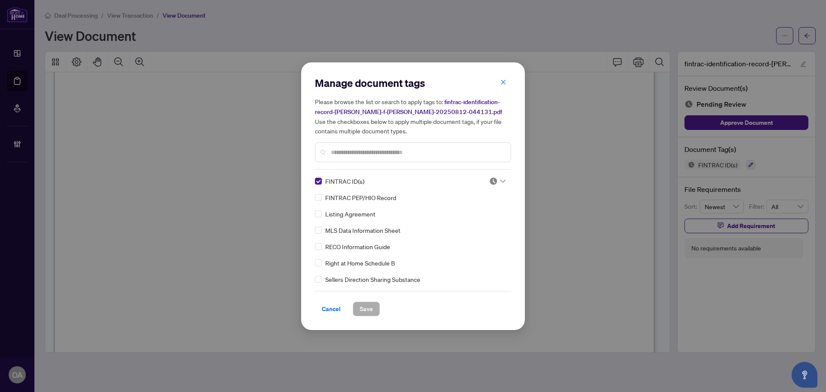
click at [500, 182] on icon at bounding box center [502, 180] width 5 height 3
click at [465, 223] on div "Approved" at bounding box center [468, 222] width 55 height 9
drag, startPoint x: 361, startPoint y: 306, endPoint x: 347, endPoint y: 296, distance: 17.9
click at [361, 305] on span "Save" at bounding box center [366, 309] width 13 height 14
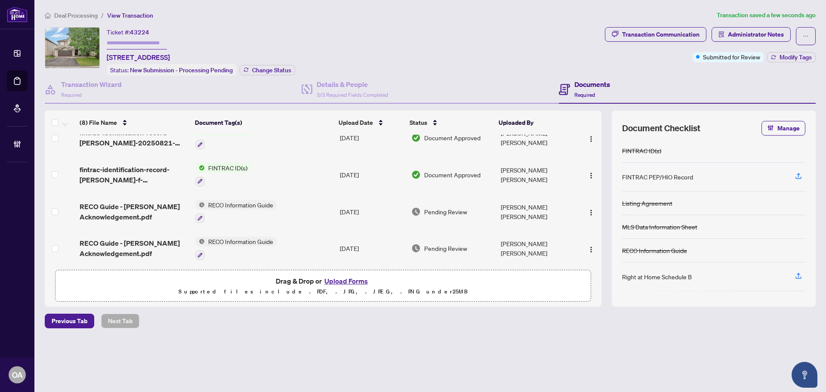
scroll to position [166, 0]
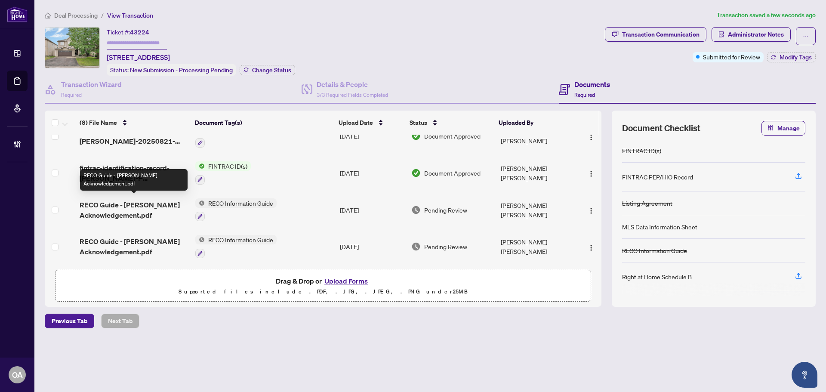
click at [120, 201] on span "RECO Guide - Michel Levesque Acknowledgement.pdf" at bounding box center [134, 210] width 109 height 21
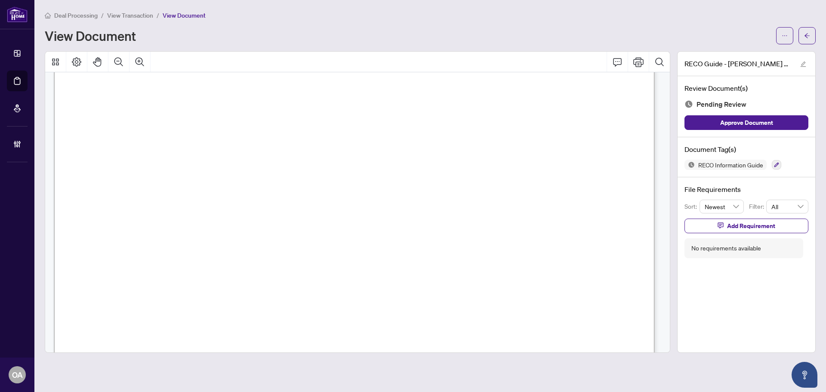
scroll to position [430, 0]
click at [775, 166] on icon "button" at bounding box center [776, 165] width 5 height 5
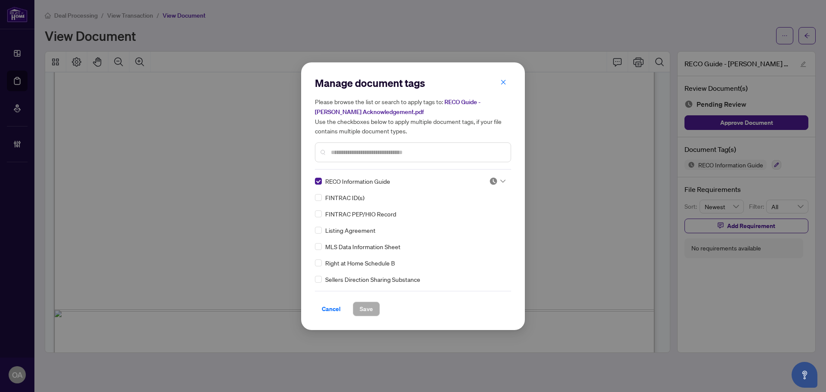
click at [500, 179] on icon at bounding box center [502, 180] width 5 height 3
click at [456, 225] on div "Approved" at bounding box center [468, 222] width 55 height 9
click at [365, 310] on span "Save" at bounding box center [366, 309] width 13 height 14
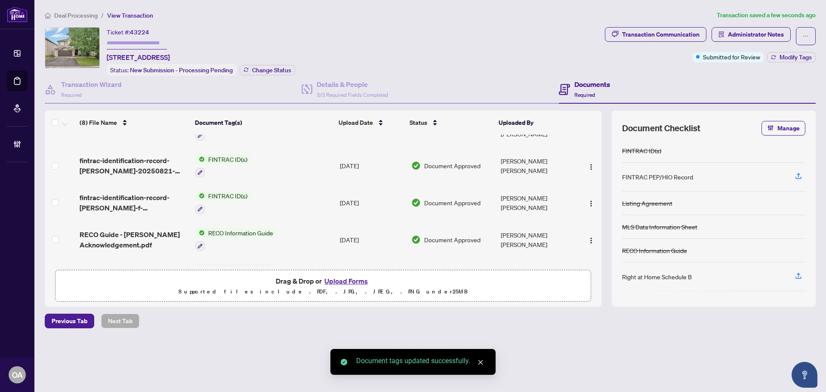
scroll to position [166, 0]
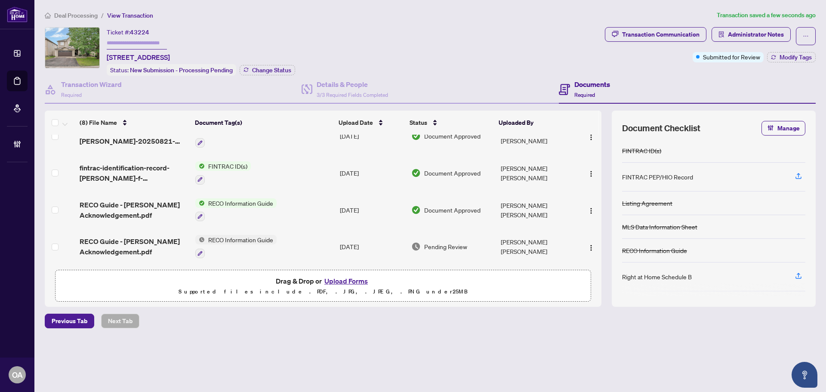
click at [114, 240] on span "RECO Guide - Genevieve Belanger Acknowledgement.pdf" at bounding box center [134, 246] width 109 height 21
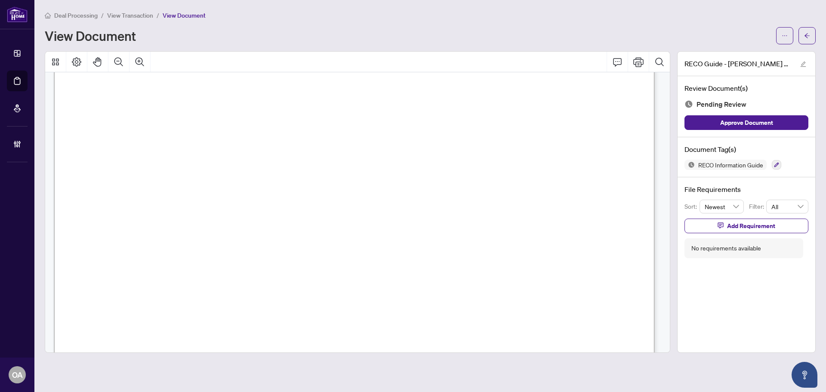
scroll to position [129, 0]
click at [779, 165] on button "button" at bounding box center [776, 164] width 9 height 9
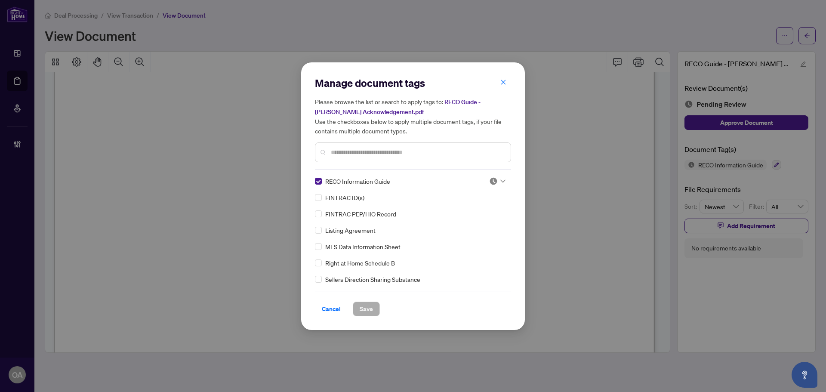
click at [500, 181] on icon at bounding box center [502, 180] width 5 height 3
click at [474, 224] on div "Approved" at bounding box center [468, 222] width 55 height 9
click at [372, 312] on span "Save" at bounding box center [366, 309] width 13 height 14
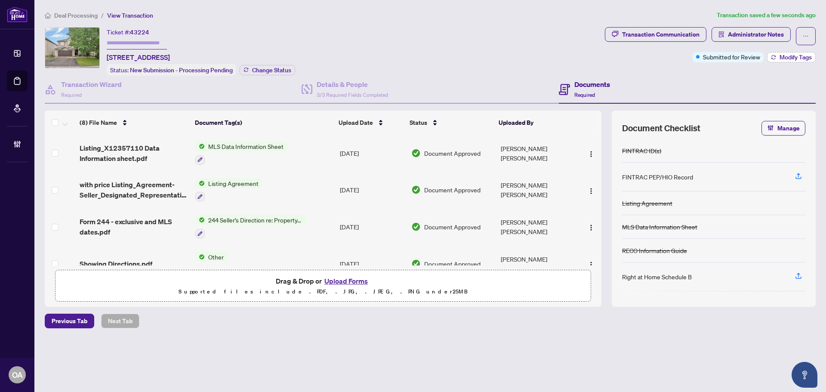
click at [799, 59] on span "Modify Tags" at bounding box center [795, 57] width 32 height 6
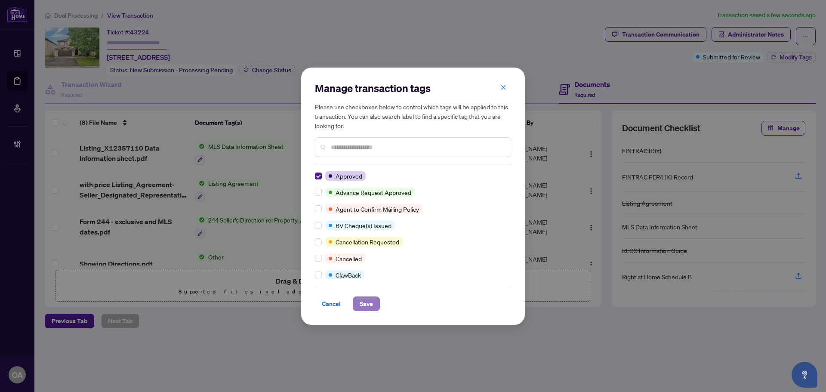
click at [363, 303] on span "Save" at bounding box center [366, 304] width 13 height 14
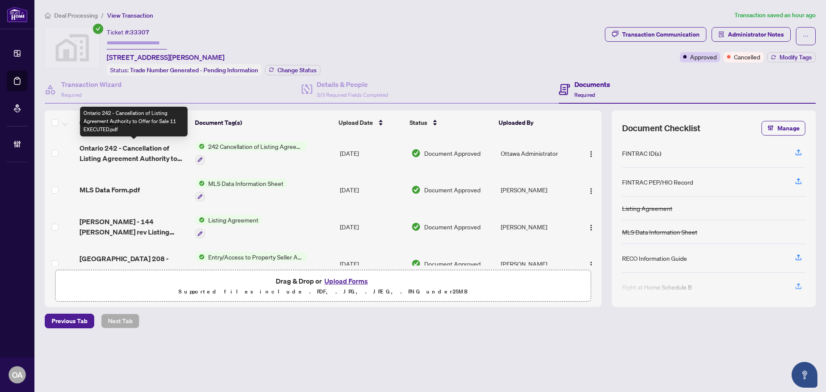
click at [155, 147] on span "Ontario 242 - Cancellation of Listing Agreement Authority to Offer for Sale 11 …" at bounding box center [134, 153] width 109 height 21
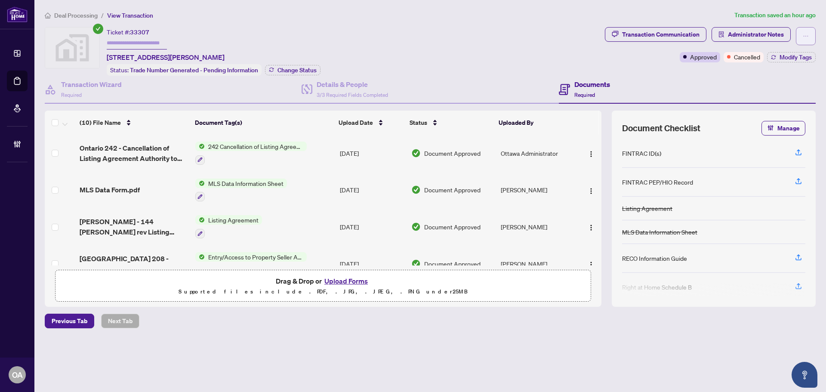
click at [809, 40] on button "button" at bounding box center [806, 36] width 20 height 18
click at [553, 52] on div "Ticket #: 33307 144 Sandra Crescent, Rockland, ON, Canada Status: Trade Number …" at bounding box center [323, 51] width 557 height 49
click at [97, 85] on h4 "Transaction Wizard" at bounding box center [91, 84] width 61 height 10
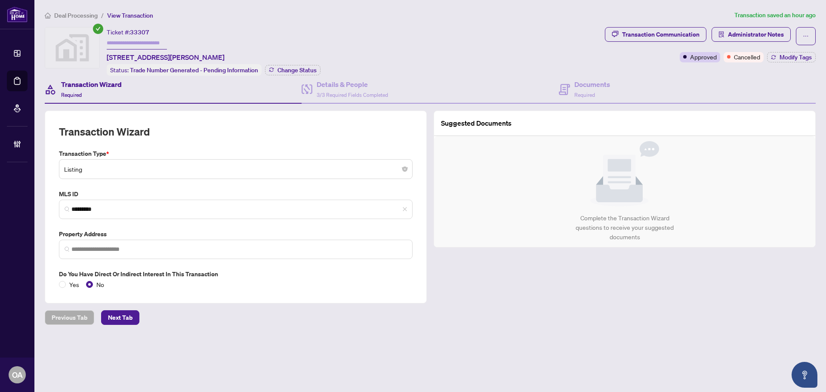
type input "**********"
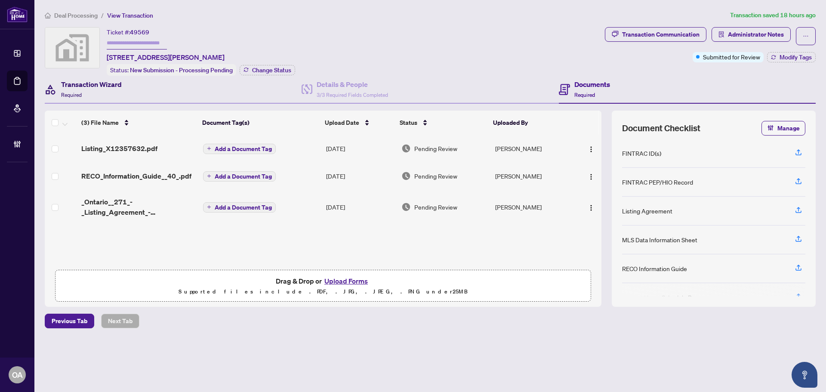
click at [111, 87] on h4 "Transaction Wizard" at bounding box center [91, 84] width 61 height 10
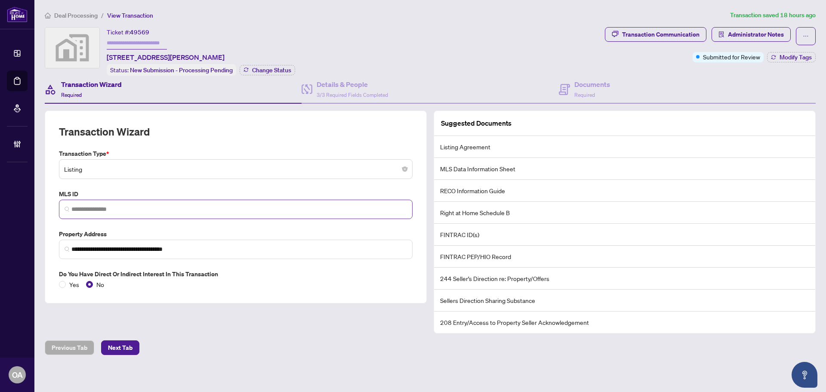
click at [112, 203] on span at bounding box center [236, 209] width 354 height 19
paste input "*********"
type input "*********"
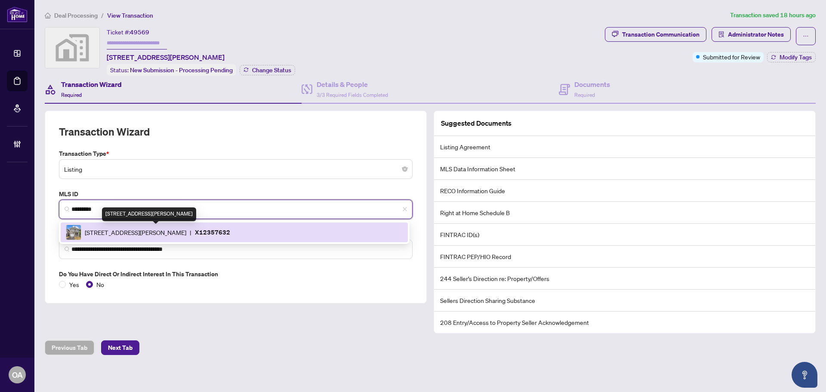
click at [137, 228] on span "47 Mac Beattie Dr, Arnprior, Ontario K7S 0J3, Canada" at bounding box center [136, 232] width 102 height 9
type input "**********"
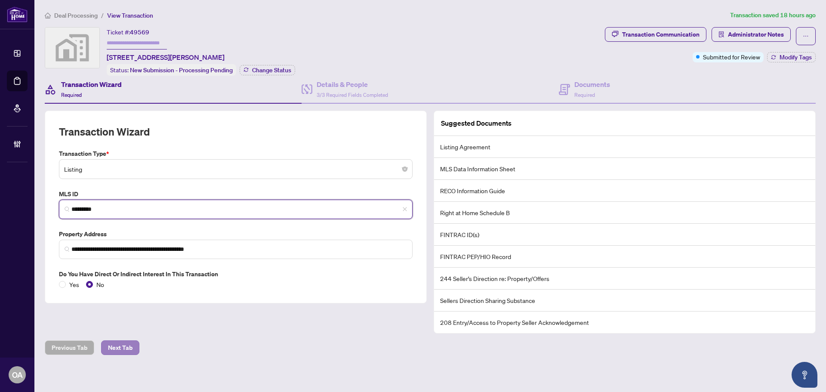
type input "*********"
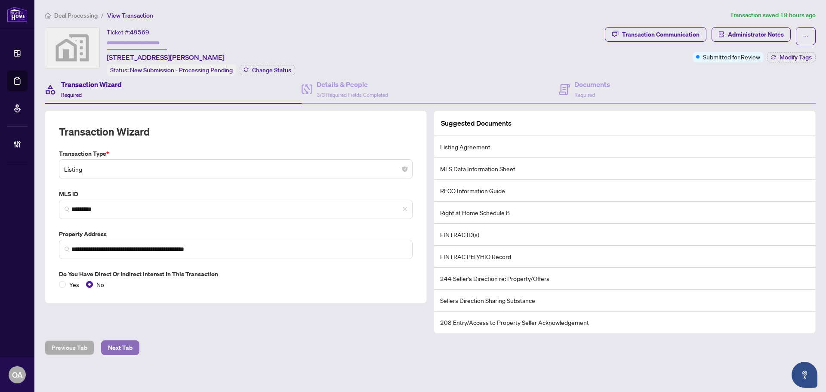
click at [123, 344] on span "Next Tab" at bounding box center [120, 348] width 25 height 14
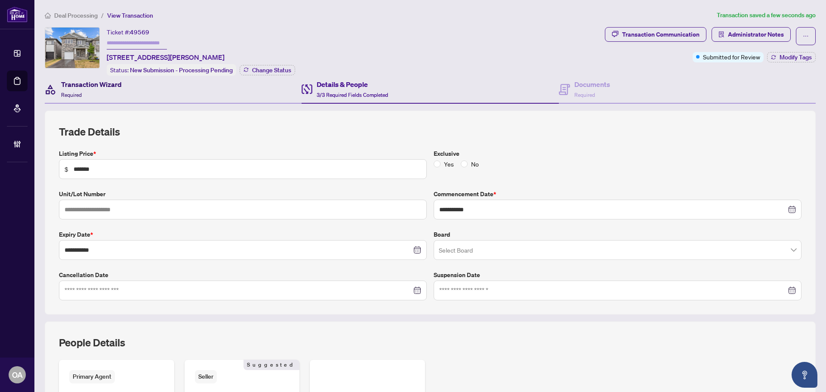
click at [90, 82] on h4 "Transaction Wizard" at bounding box center [91, 84] width 61 height 10
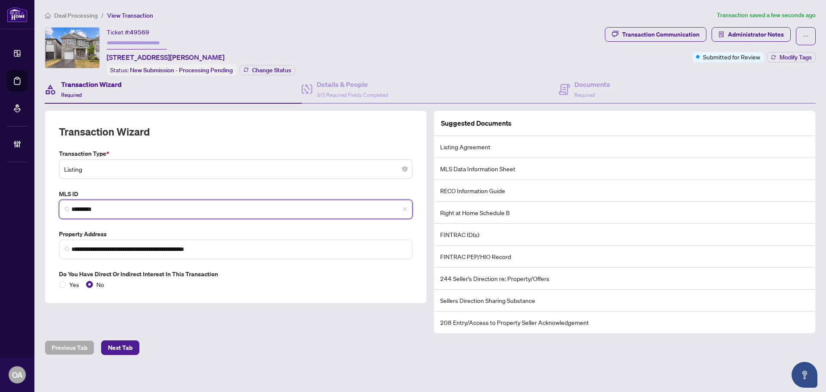
drag, startPoint x: 107, startPoint y: 206, endPoint x: 47, endPoint y: 203, distance: 59.5
click at [47, 206] on div "**********" at bounding box center [236, 207] width 382 height 193
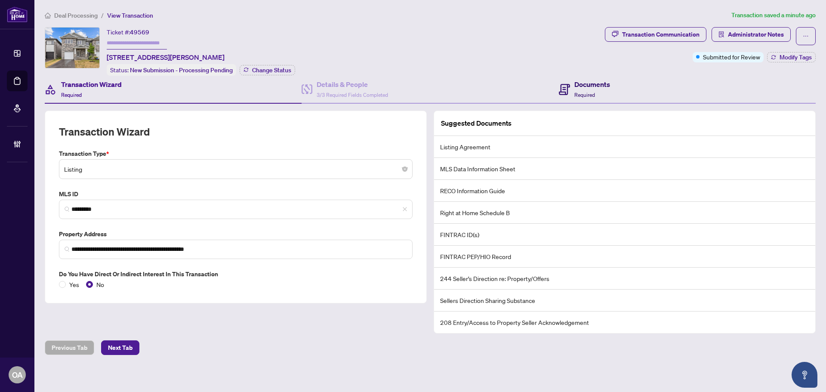
drag, startPoint x: 599, startPoint y: 89, endPoint x: 503, endPoint y: 74, distance: 97.5
click at [599, 89] on div "Documents Required" at bounding box center [592, 89] width 36 height 20
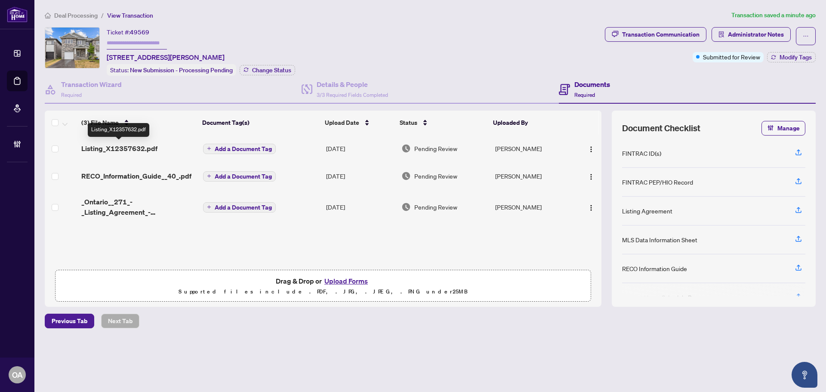
click at [124, 146] on span "Listing_X12357632.pdf" at bounding box center [119, 148] width 76 height 10
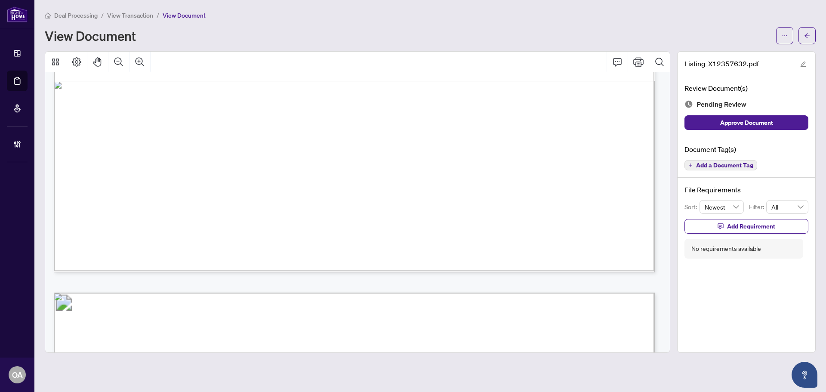
scroll to position [645, 0]
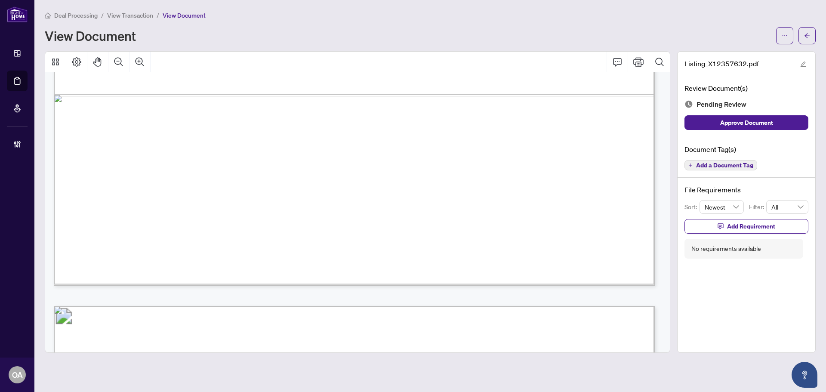
click at [718, 166] on span "Add a Document Tag" at bounding box center [724, 165] width 57 height 6
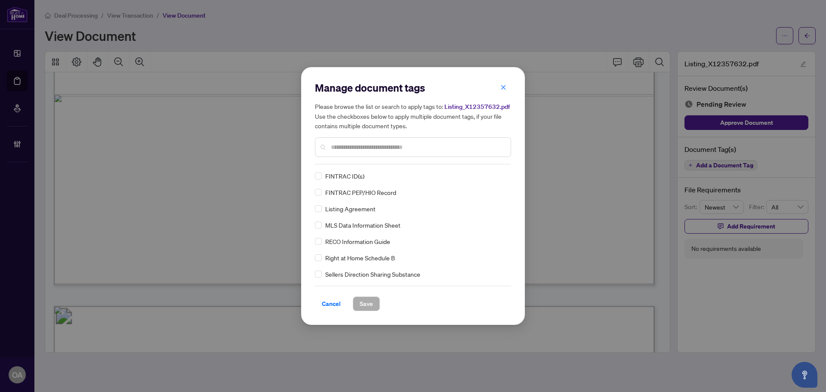
click at [389, 148] on input "text" at bounding box center [417, 146] width 173 height 9
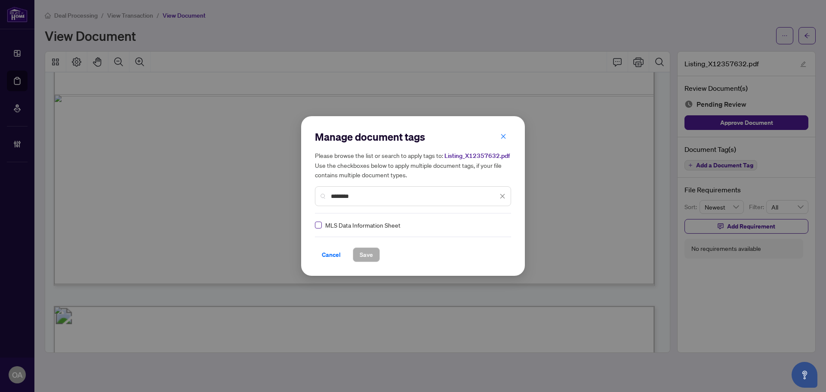
type input "********"
click at [497, 227] on div at bounding box center [497, 225] width 16 height 9
click at [472, 266] on div "Approved" at bounding box center [468, 266] width 55 height 9
click at [363, 253] on span "Save" at bounding box center [366, 255] width 13 height 14
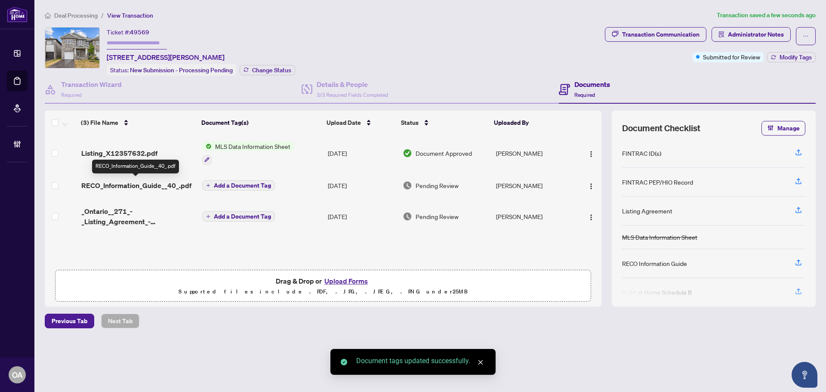
click at [132, 185] on span "RECO_Information_Guide__40_.pdf" at bounding box center [136, 185] width 110 height 10
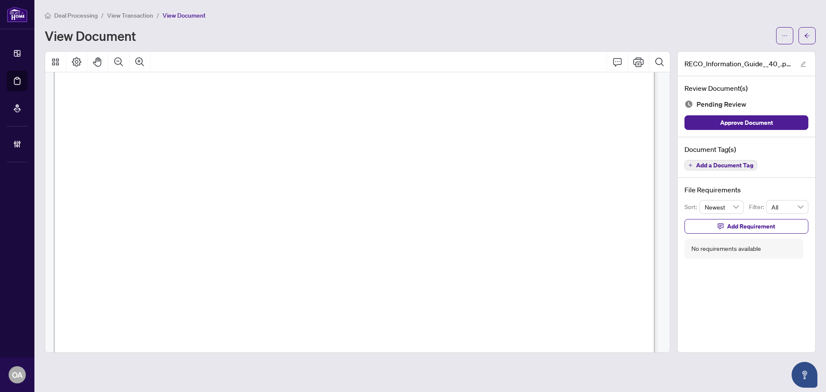
scroll to position [9636, 0]
click at [736, 166] on span "Add a Document Tag" at bounding box center [724, 165] width 57 height 6
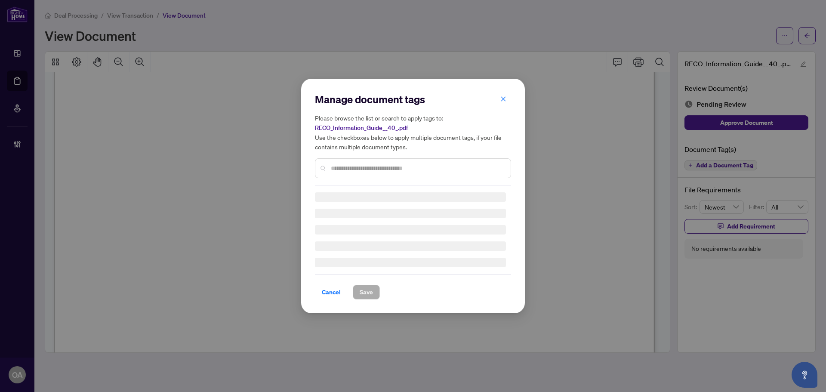
click at [410, 168] on div "Manage document tags Please browse the list or search to apply tags to: RECO_In…" at bounding box center [413, 138] width 196 height 93
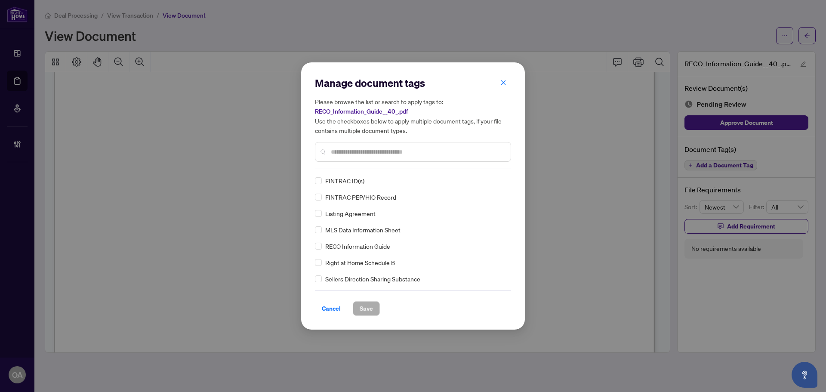
click at [451, 154] on input "text" at bounding box center [417, 151] width 173 height 9
type input "****"
click at [497, 181] on div at bounding box center [497, 180] width 16 height 9
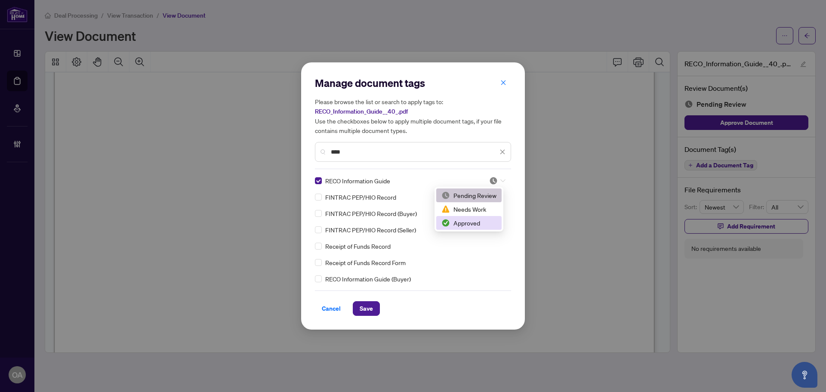
click at [465, 228] on div "Approved" at bounding box center [468, 223] width 65 height 14
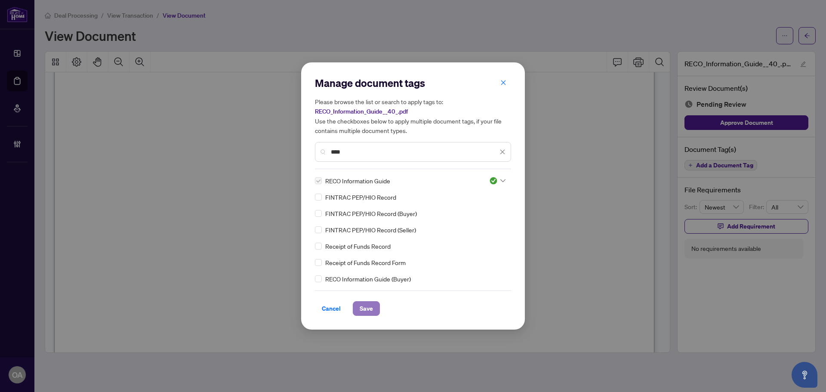
click at [376, 309] on button "Save" at bounding box center [366, 308] width 27 height 15
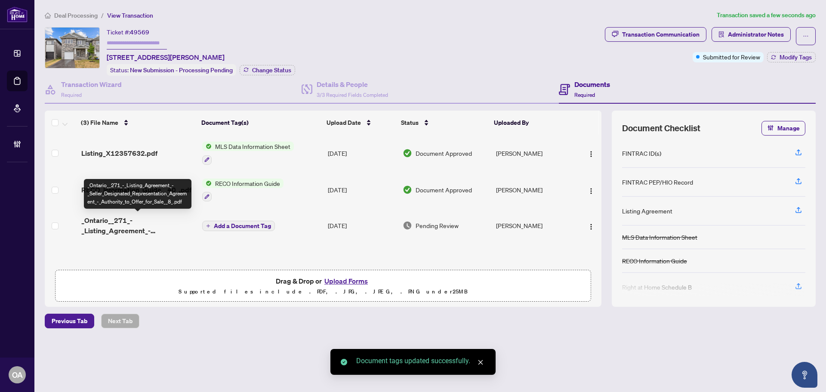
click at [132, 223] on span "_Ontario__271_-_Listing_Agreement_-_Seller_Designated_Representation_Agreement_…" at bounding box center [138, 225] width 114 height 21
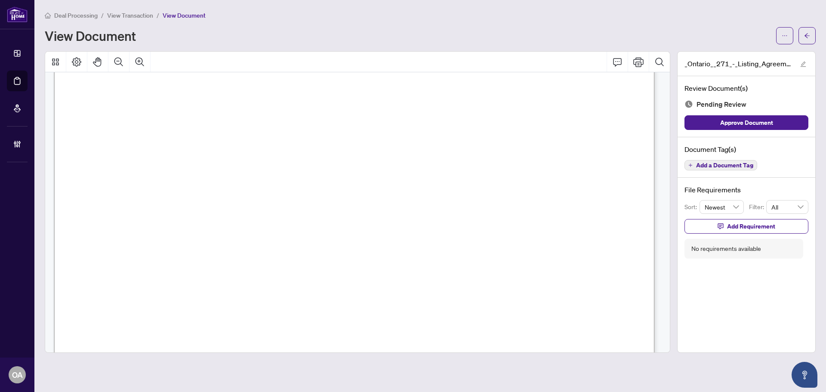
scroll to position [3704, 0]
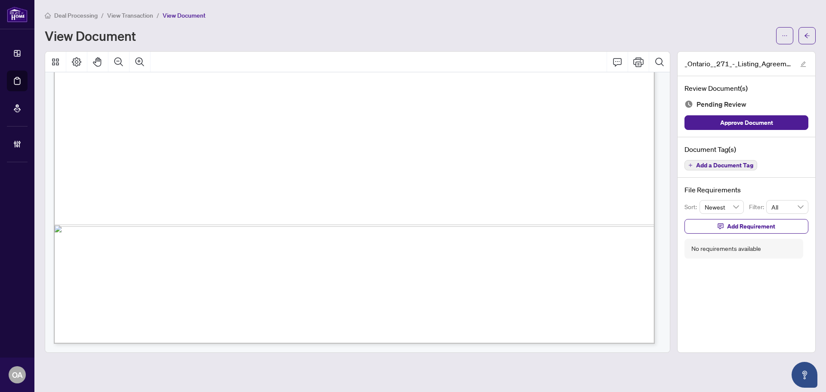
click at [715, 166] on span "Add a Document Tag" at bounding box center [724, 165] width 57 height 6
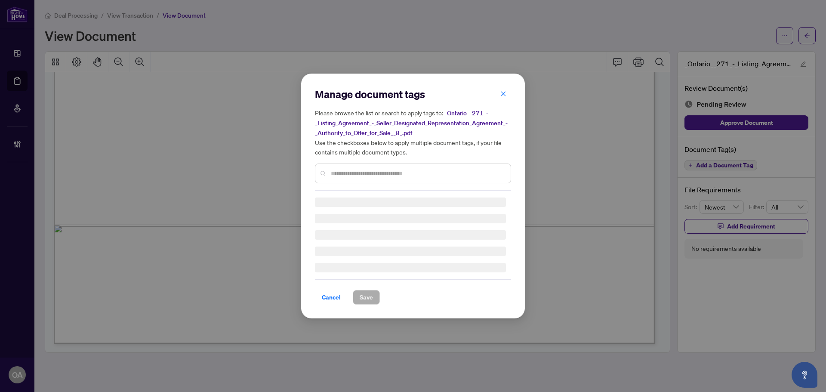
click at [385, 173] on input "text" at bounding box center [417, 173] width 173 height 9
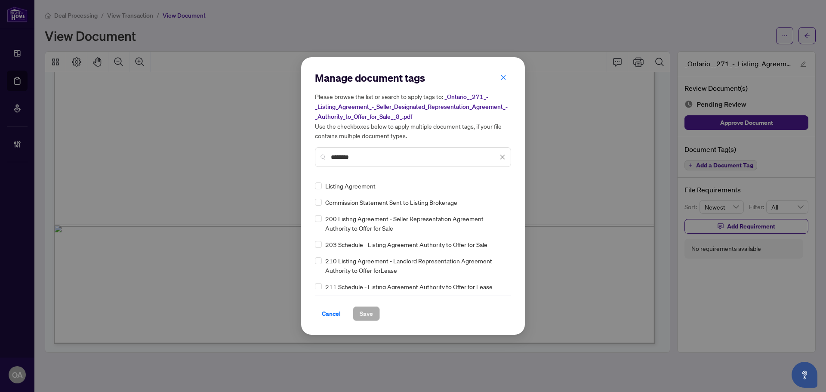
type input "*******"
click at [502, 182] on div at bounding box center [497, 186] width 16 height 9
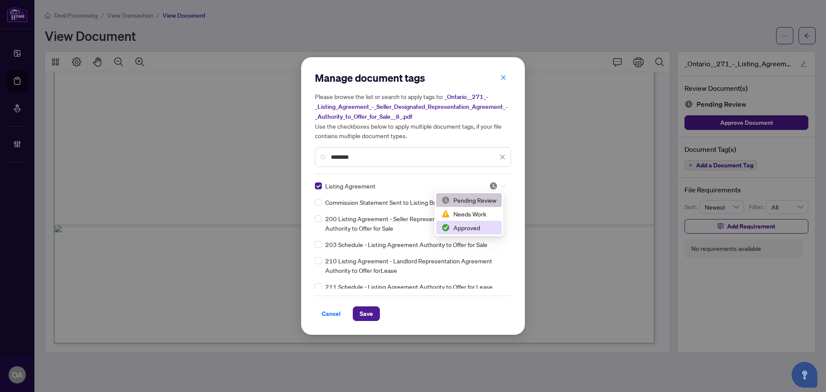
click at [477, 225] on div "Approved" at bounding box center [468, 227] width 55 height 9
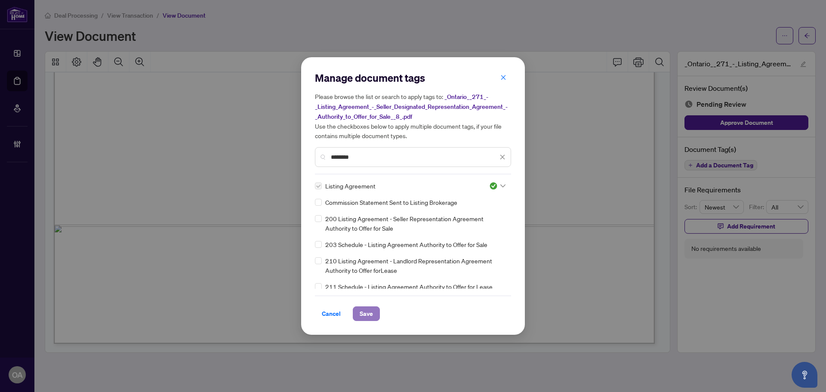
click at [367, 315] on span "Save" at bounding box center [366, 314] width 13 height 14
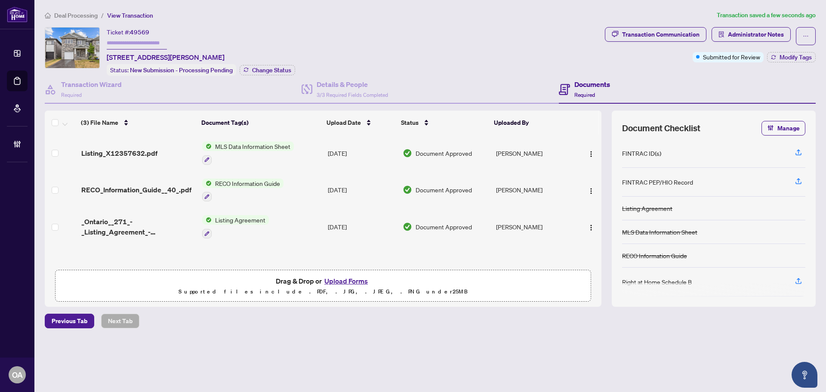
scroll to position [0, 0]
click at [796, 57] on span "Modify Tags" at bounding box center [795, 57] width 32 height 6
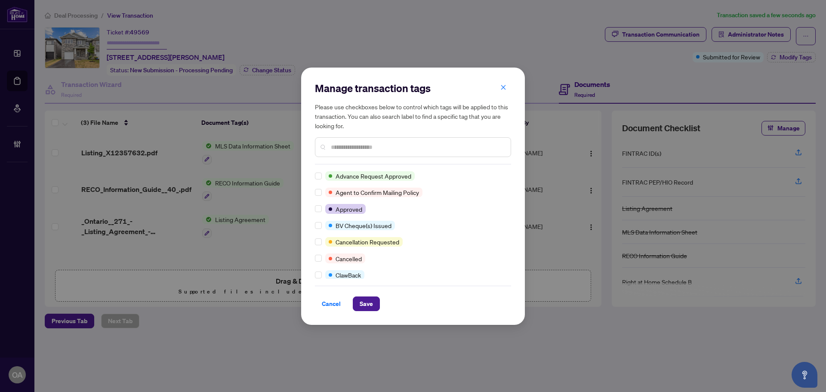
scroll to position [0, 0]
click at [363, 306] on span "Save" at bounding box center [366, 304] width 13 height 14
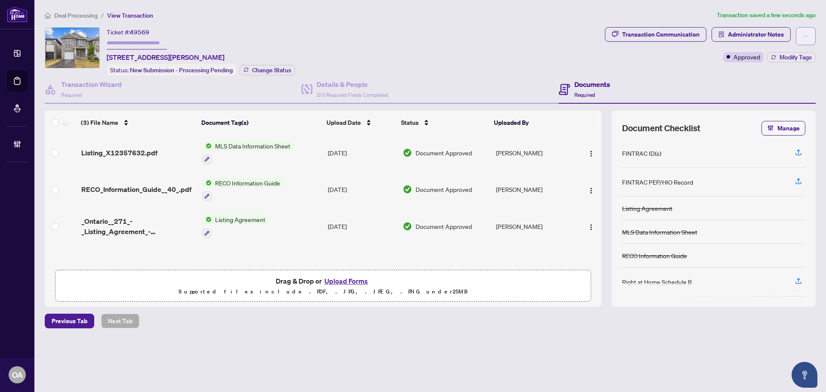
click at [802, 30] on button "button" at bounding box center [806, 36] width 20 height 18
click at [761, 96] on span "Submit for Completion" at bounding box center [776, 96] width 66 height 9
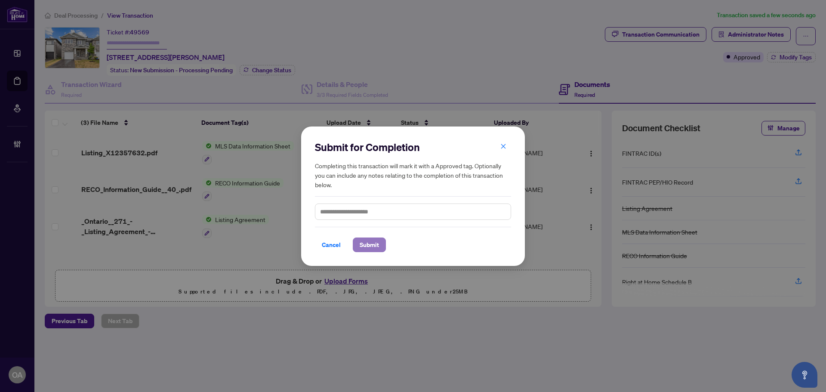
click at [370, 243] on span "Submit" at bounding box center [369, 245] width 19 height 14
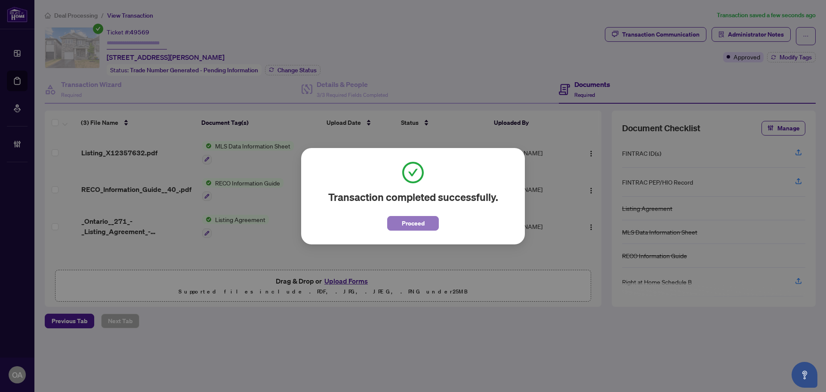
click at [426, 219] on button "Proceed" at bounding box center [413, 223] width 52 height 15
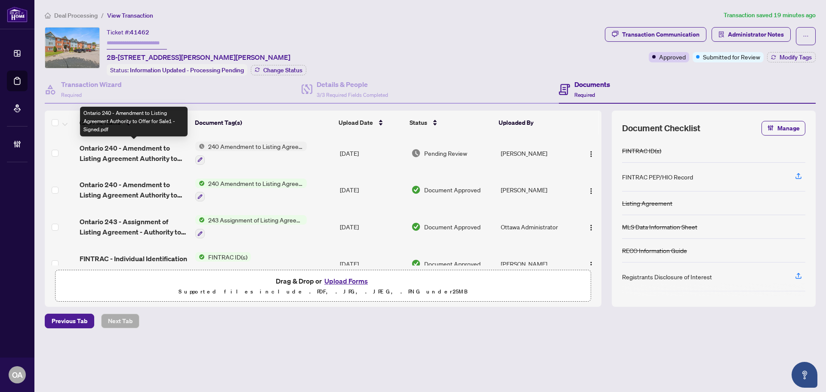
click at [131, 151] on span "Ontario 240 - Amendment to Listing Agreement Authority to Offer for Sale1 - Sig…" at bounding box center [134, 153] width 109 height 21
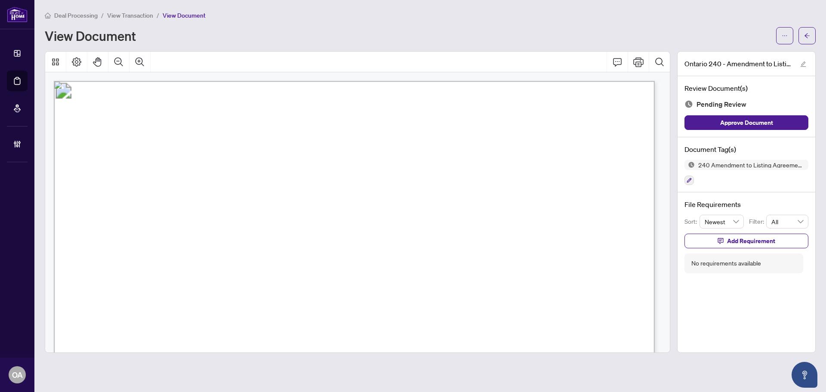
scroll to position [129, 0]
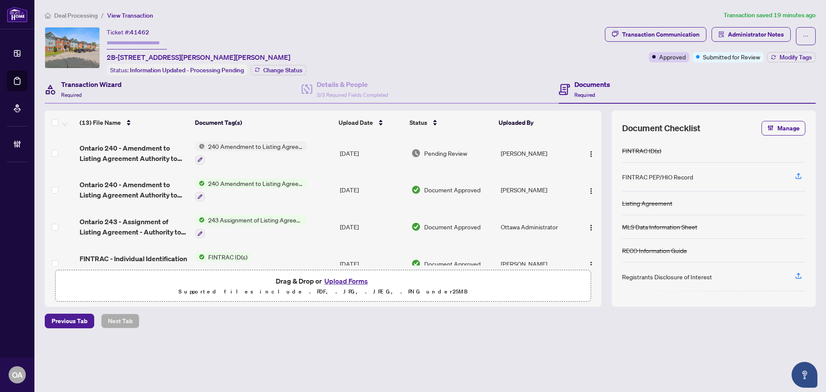
click at [98, 81] on h4 "Transaction Wizard" at bounding box center [91, 84] width 61 height 10
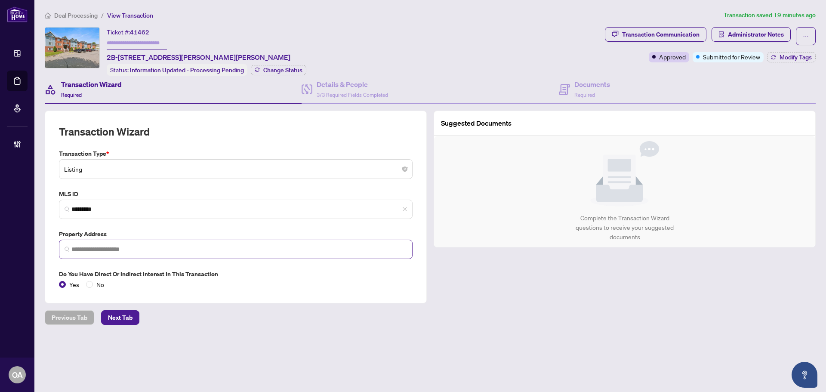
type input "**********"
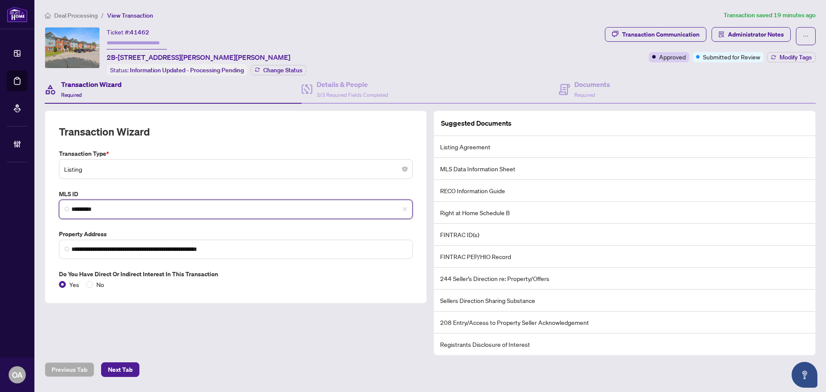
drag, startPoint x: 97, startPoint y: 207, endPoint x: 43, endPoint y: 206, distance: 54.6
click at [43, 206] on div "**********" at bounding box center [235, 233] width 389 height 245
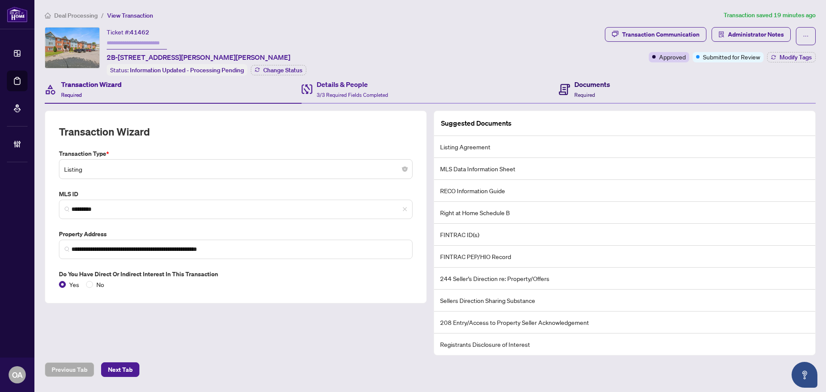
drag, startPoint x: 594, startPoint y: 84, endPoint x: 505, endPoint y: 99, distance: 89.5
click at [594, 84] on h4 "Documents" at bounding box center [592, 84] width 36 height 10
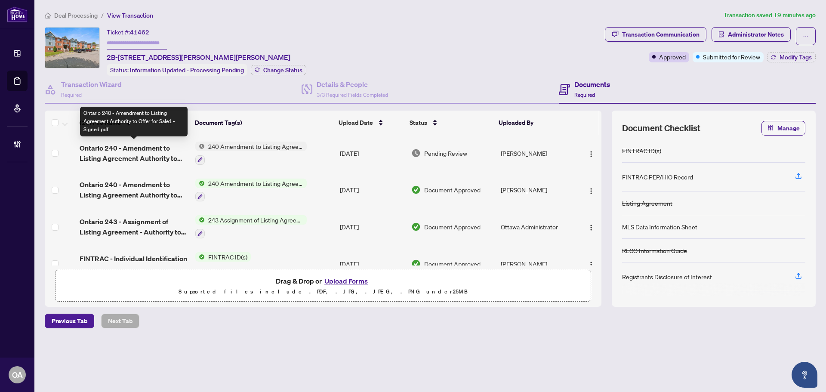
click at [143, 153] on span "Ontario 240 - Amendment to Listing Agreement Authority to Offer for Sale1 - Sig…" at bounding box center [134, 153] width 109 height 21
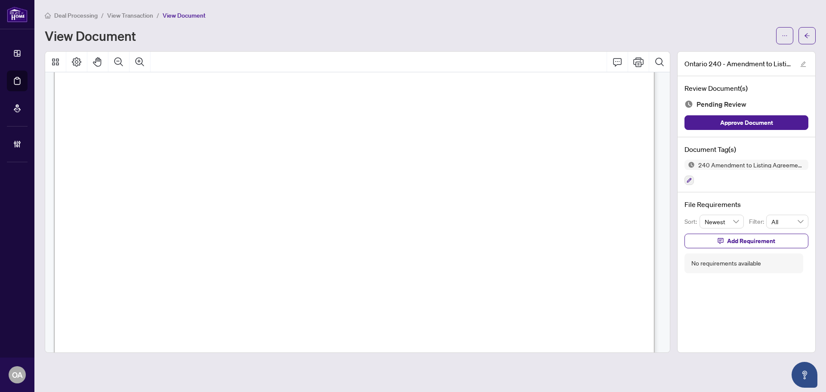
scroll to position [86, 0]
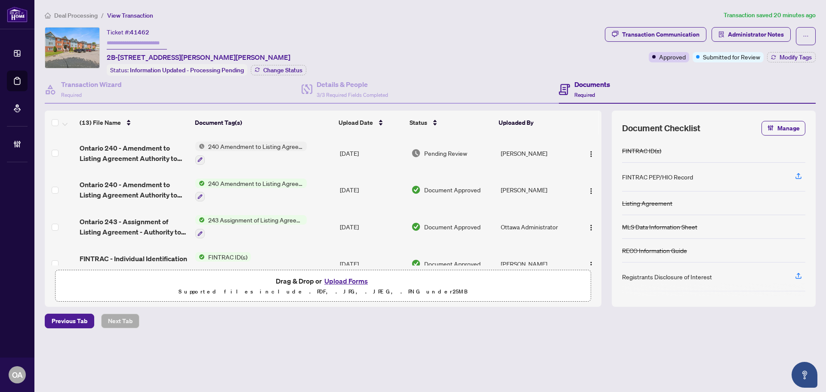
drag, startPoint x: 148, startPoint y: 177, endPoint x: 148, endPoint y: 182, distance: 4.7
click at [148, 182] on td "Ontario 240 - Amendment to Listing Agreement Authority to Offer for Sale - Sign…" at bounding box center [134, 190] width 116 height 37
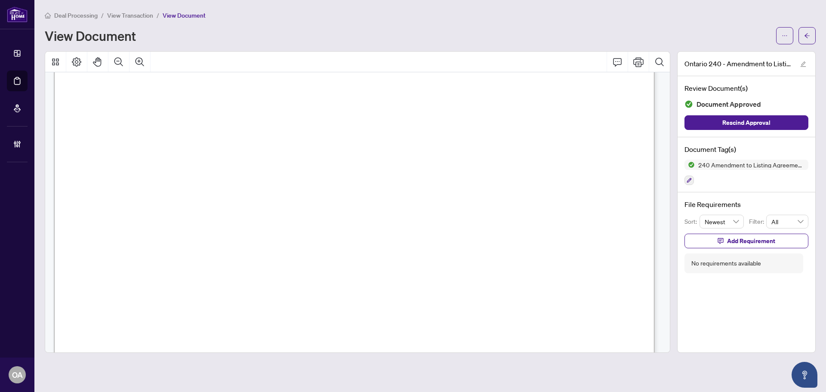
scroll to position [129, 0]
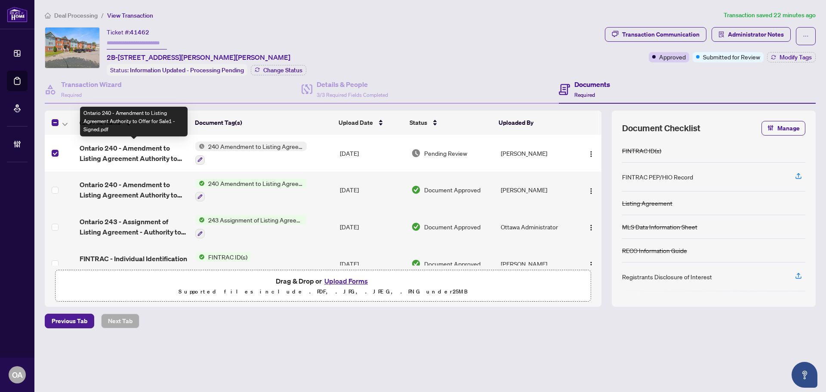
click at [104, 148] on span "Ontario 240 - Amendment to Listing Agreement Authority to Offer for Sale1 - Sig…" at bounding box center [134, 153] width 109 height 21
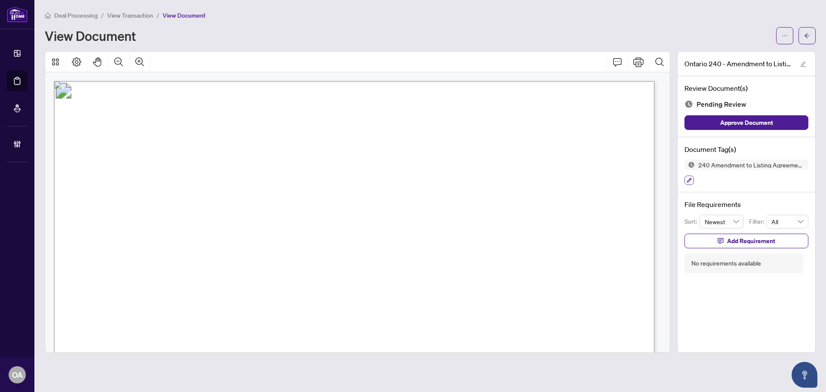
click at [688, 176] on button "button" at bounding box center [688, 180] width 9 height 9
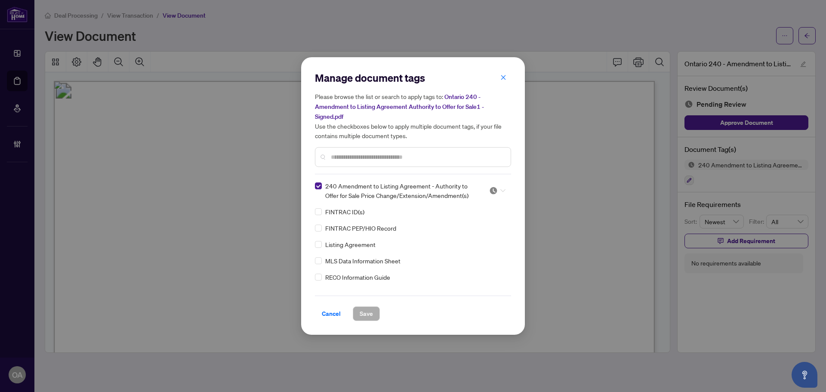
click at [500, 189] on icon at bounding box center [502, 190] width 5 height 3
click at [466, 232] on div "Approved" at bounding box center [468, 232] width 55 height 9
click at [361, 313] on span "Save" at bounding box center [366, 314] width 13 height 14
